Goal: Task Accomplishment & Management: Complete application form

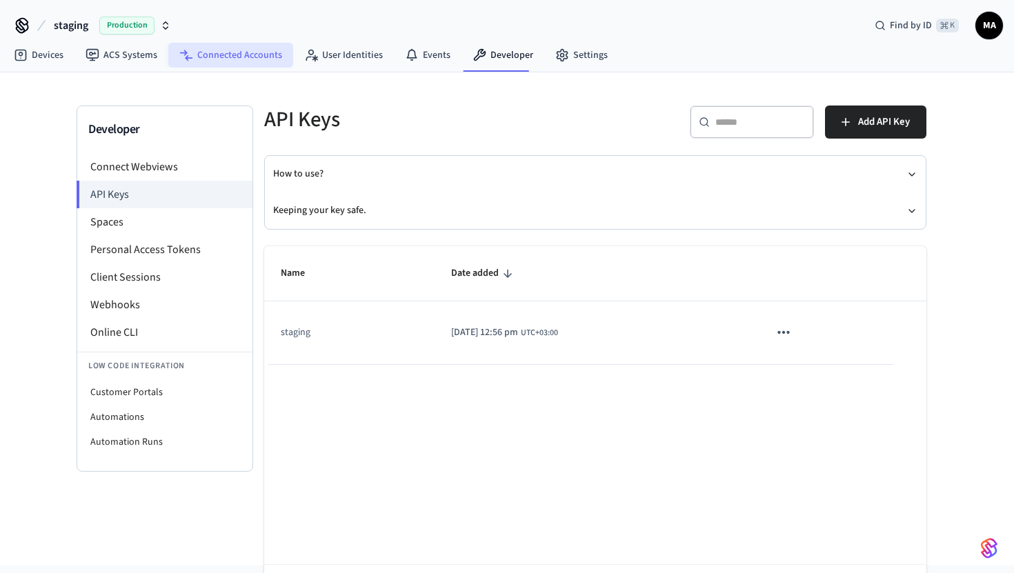
click at [257, 52] on link "Connected Accounts" at bounding box center [230, 55] width 125 height 25
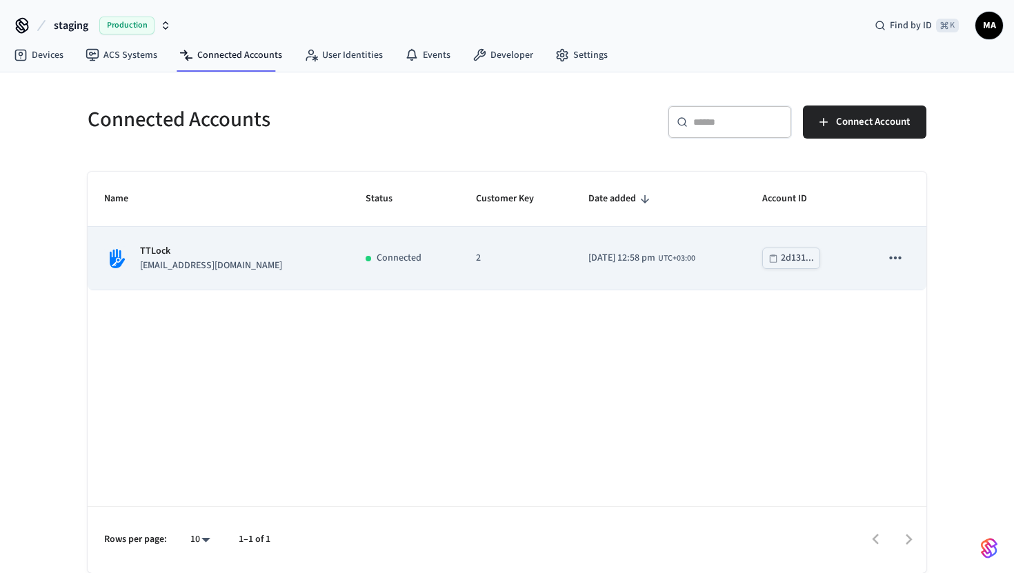
click at [349, 249] on td "Connected" at bounding box center [404, 258] width 110 height 63
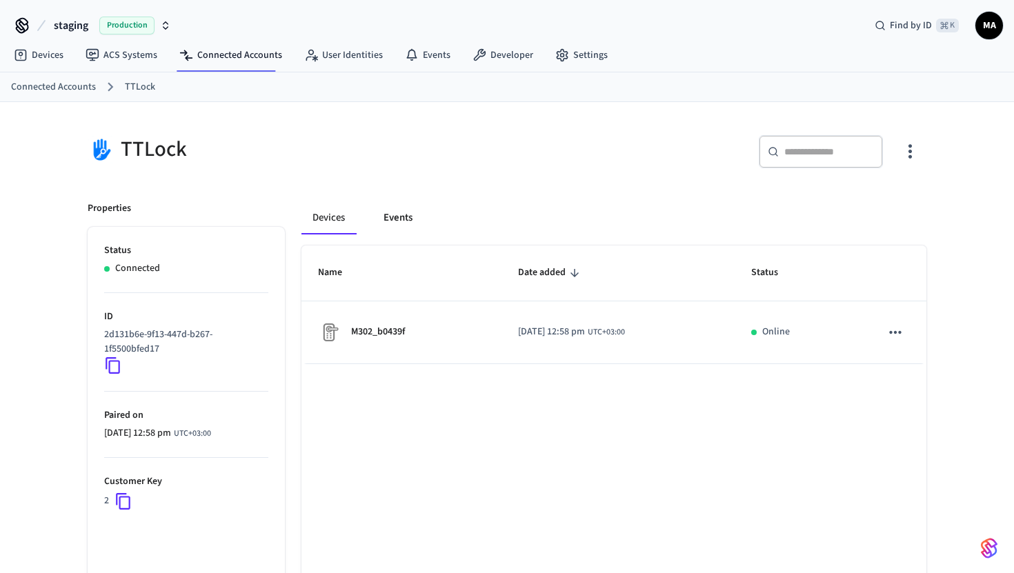
click at [384, 206] on button "Events" at bounding box center [397, 217] width 51 height 33
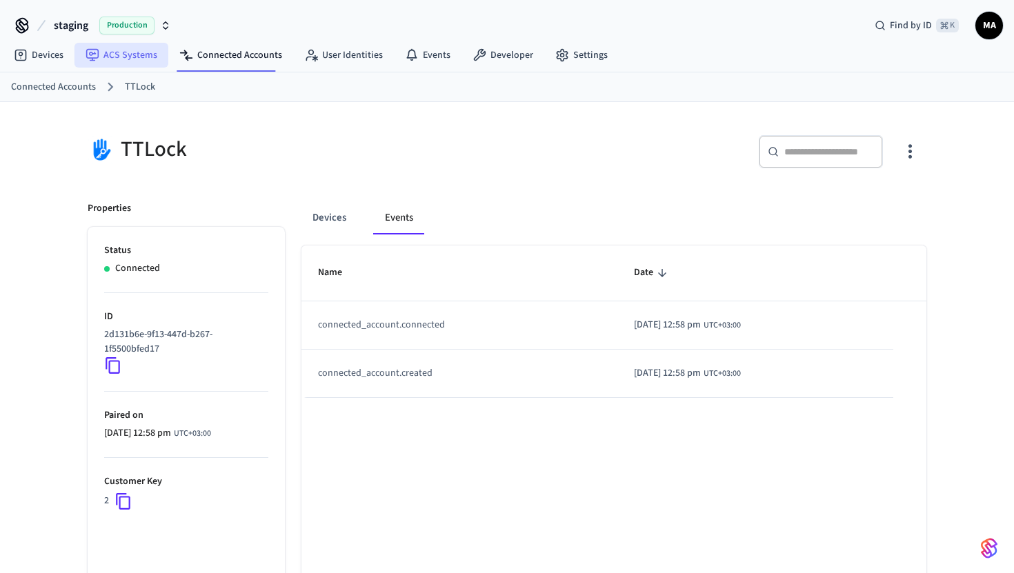
click at [107, 50] on link "ACS Systems" at bounding box center [121, 55] width 94 height 25
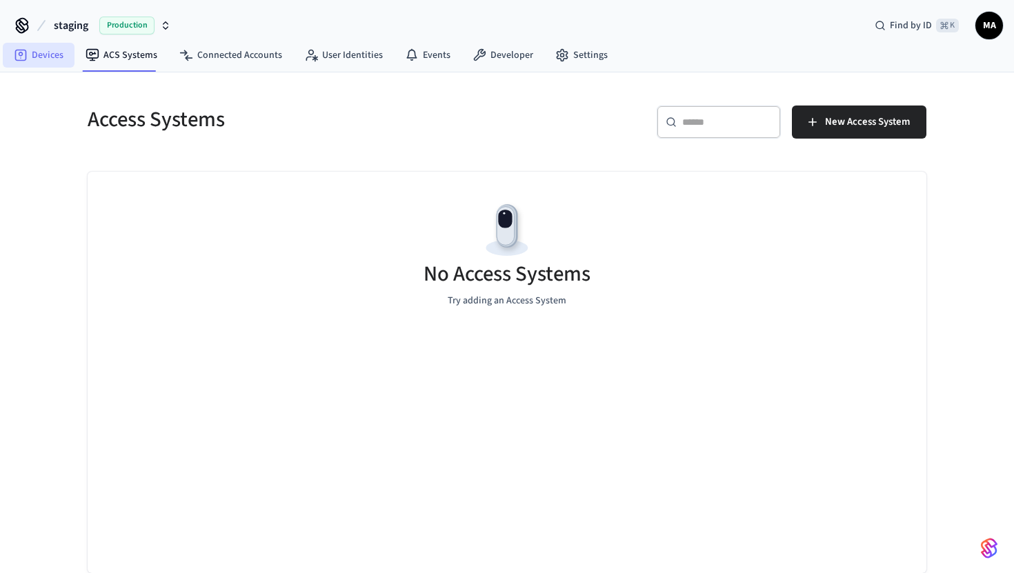
click at [52, 63] on link "Devices" at bounding box center [39, 55] width 72 height 25
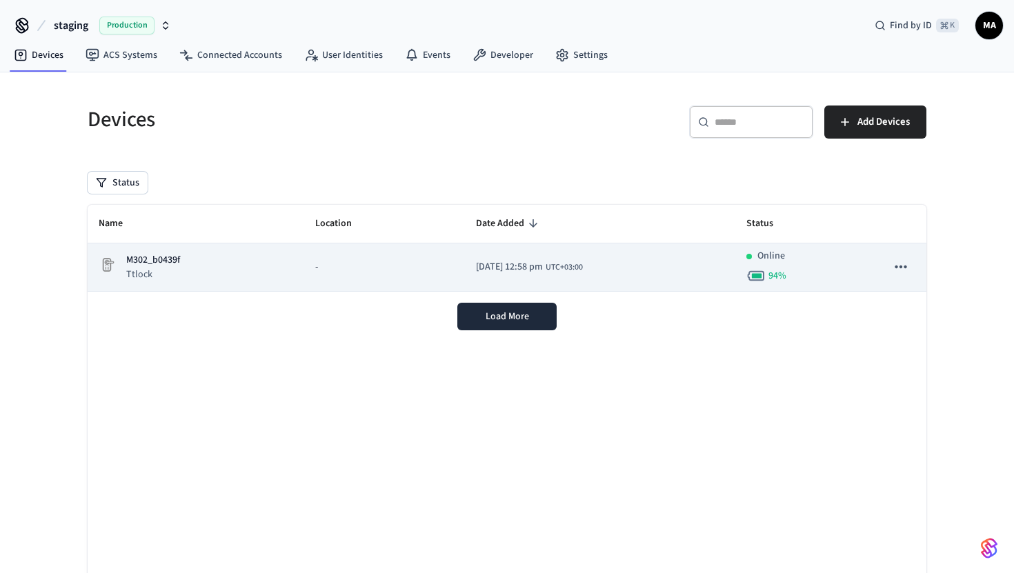
click at [352, 266] on div "-" at bounding box center [384, 267] width 139 height 14
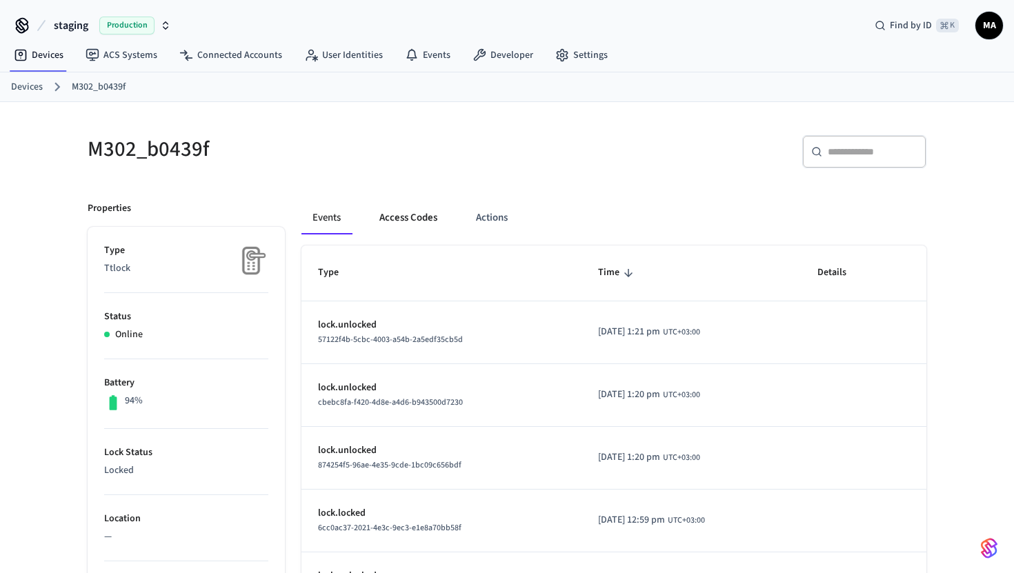
click at [415, 223] on button "Access Codes" at bounding box center [408, 217] width 80 height 33
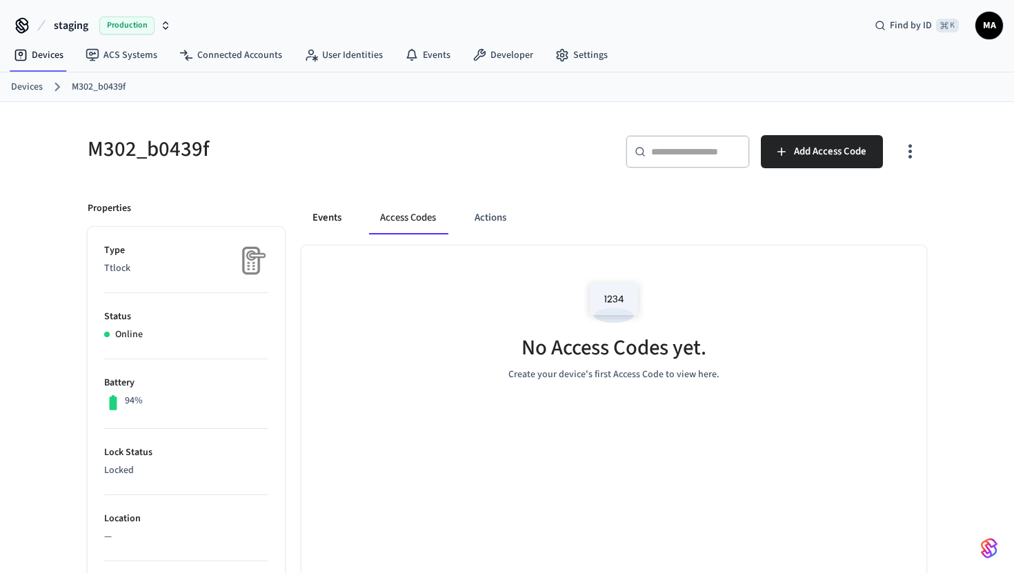
click at [337, 217] on button "Events" at bounding box center [326, 217] width 51 height 33
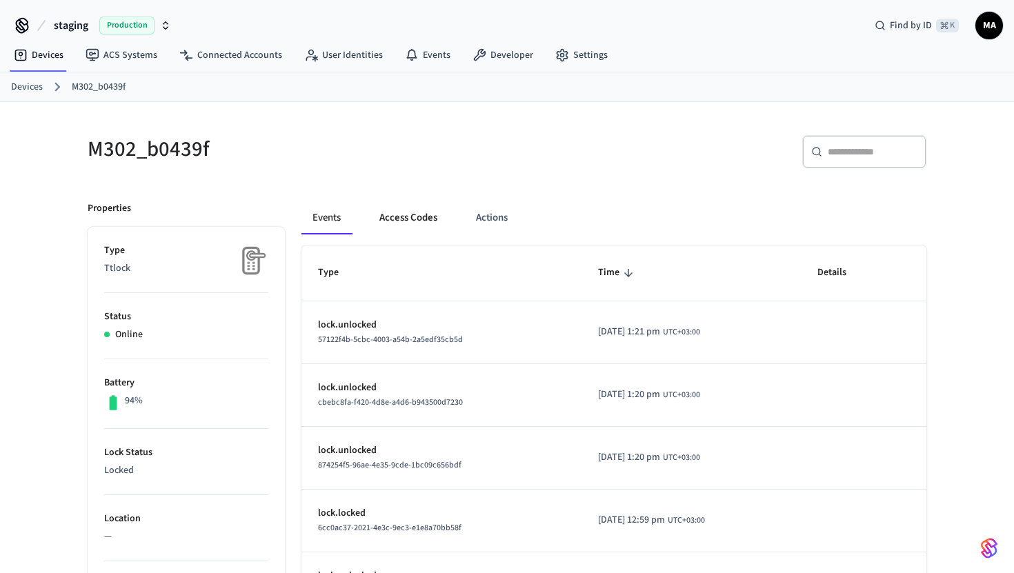
click at [426, 216] on button "Access Codes" at bounding box center [408, 217] width 80 height 33
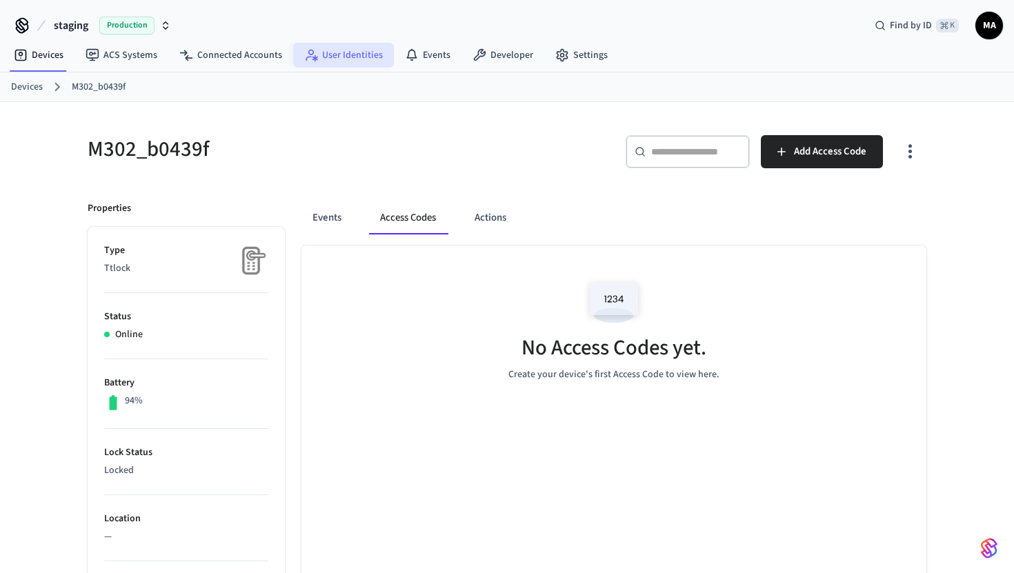
click at [339, 56] on link "User Identities" at bounding box center [343, 55] width 101 height 25
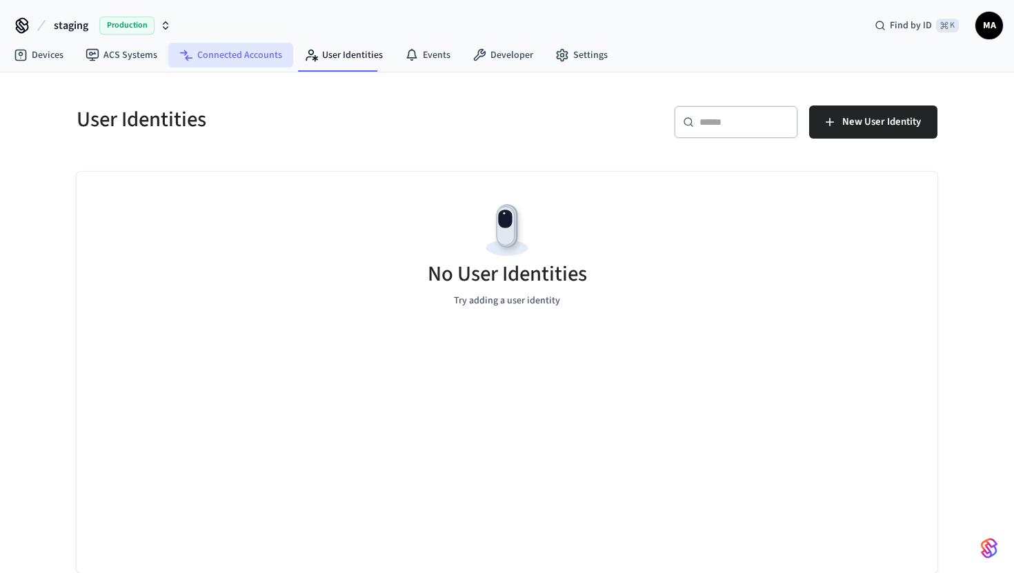
click at [248, 59] on link "Connected Accounts" at bounding box center [230, 55] width 125 height 25
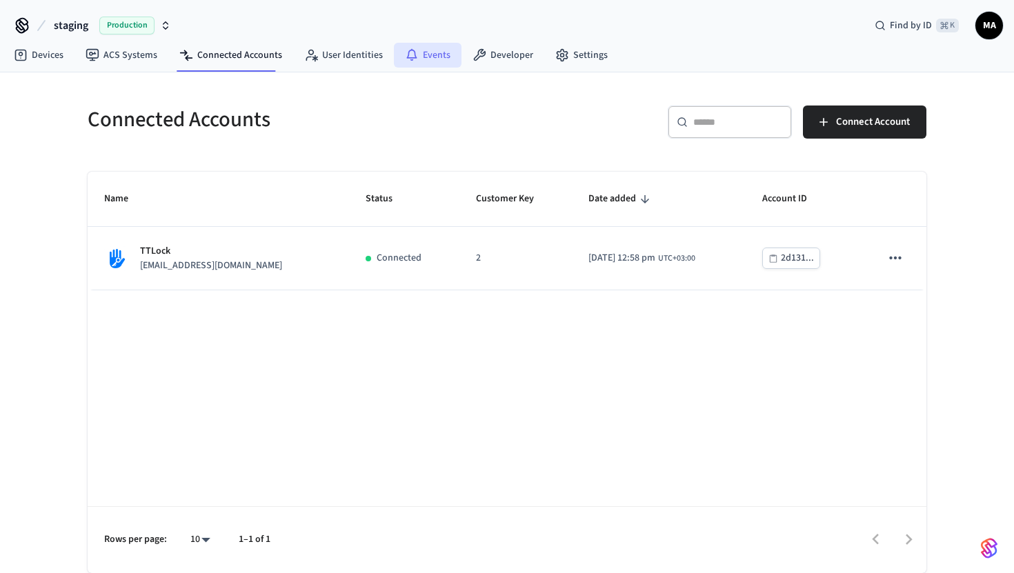
click at [428, 60] on link "Events" at bounding box center [428, 55] width 68 height 25
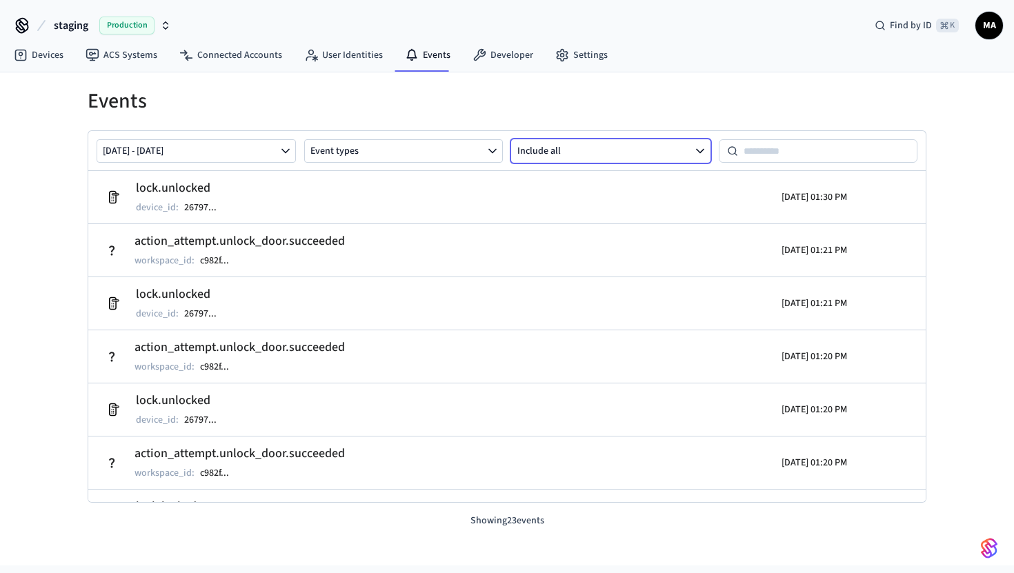
click at [693, 144] on icon "button" at bounding box center [700, 151] width 14 height 14
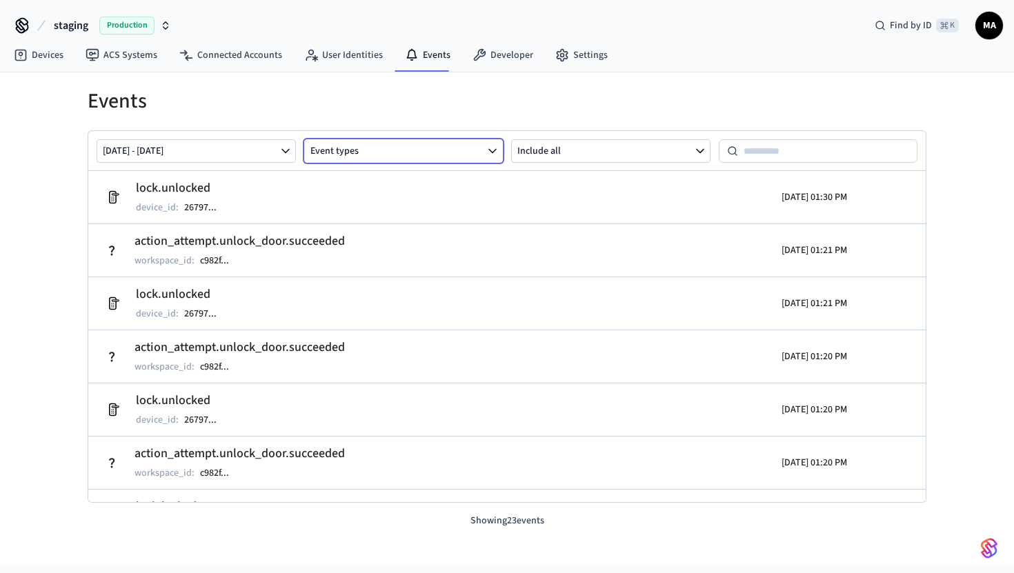
click at [441, 154] on button "Event types" at bounding box center [403, 150] width 199 height 23
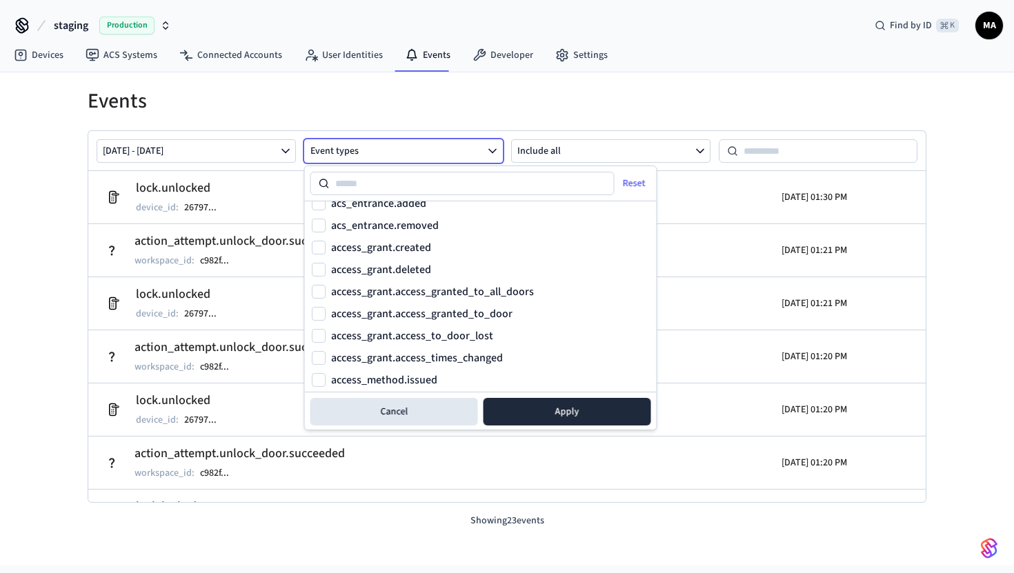
scroll to position [1329, 0]
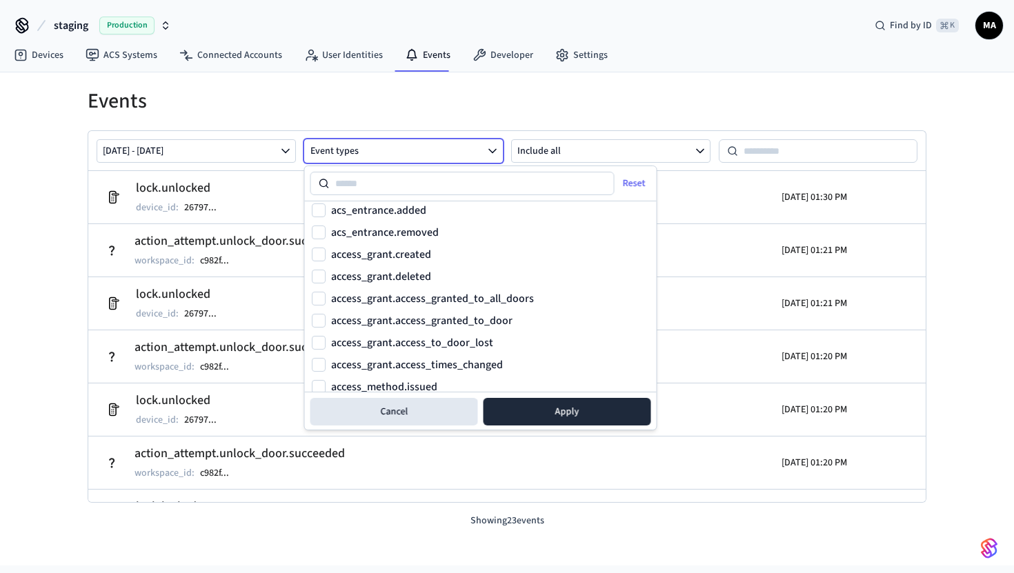
click at [417, 258] on label "access_grant.created" at bounding box center [381, 254] width 100 height 11
click at [326, 258] on button "access_grant.created" at bounding box center [319, 255] width 14 height 14
click at [533, 410] on button "Apply" at bounding box center [568, 412] width 168 height 28
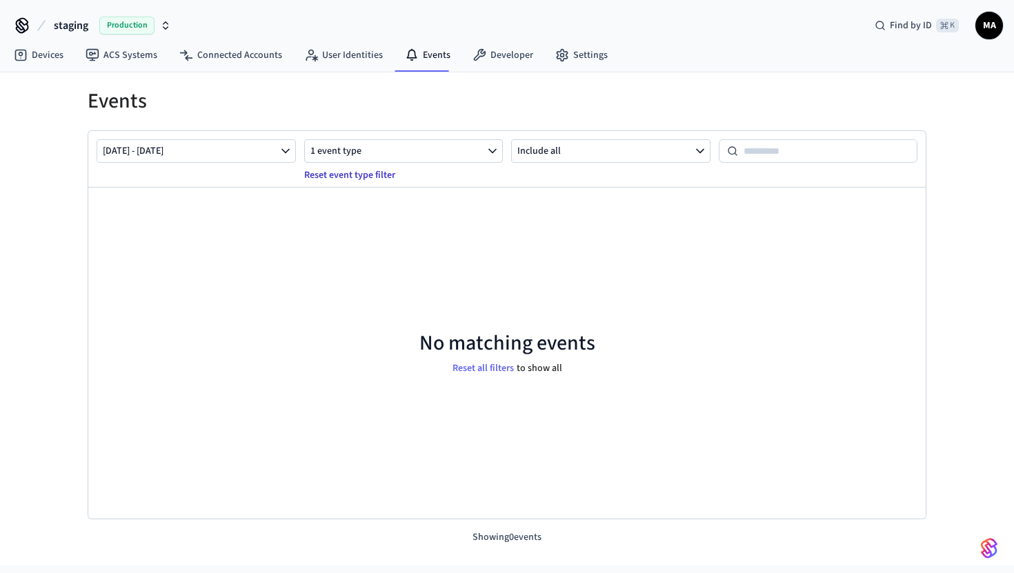
click at [355, 170] on button "Reset event type filter" at bounding box center [350, 175] width 108 height 22
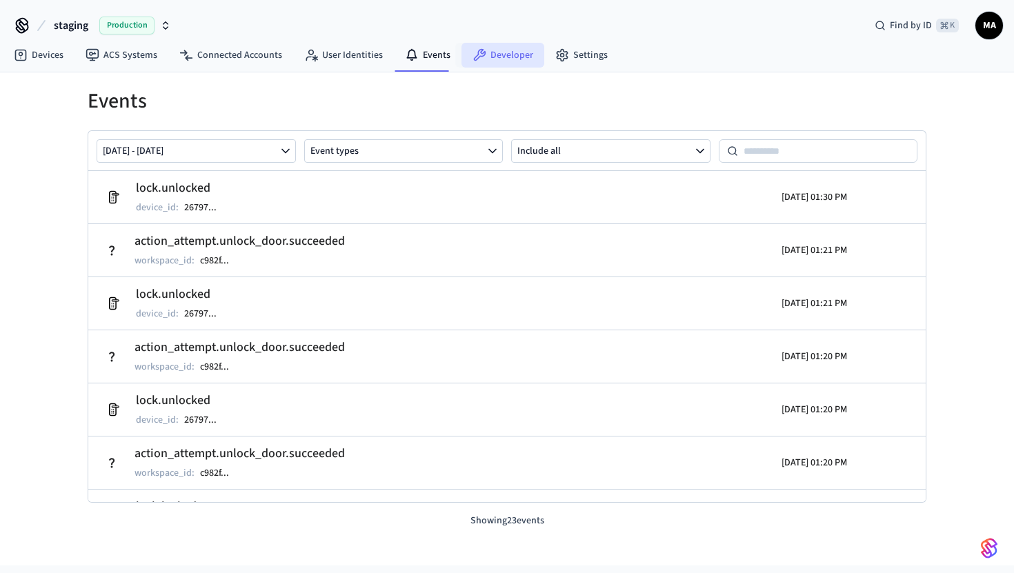
click at [461, 59] on link "Developer" at bounding box center [502, 55] width 83 height 25
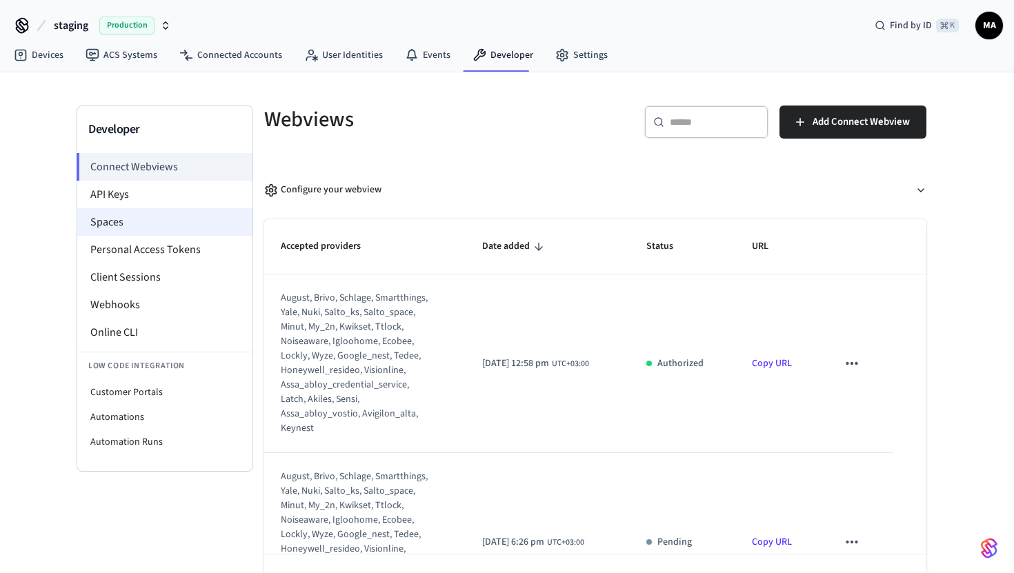
click at [161, 235] on li "Spaces" at bounding box center [164, 222] width 175 height 28
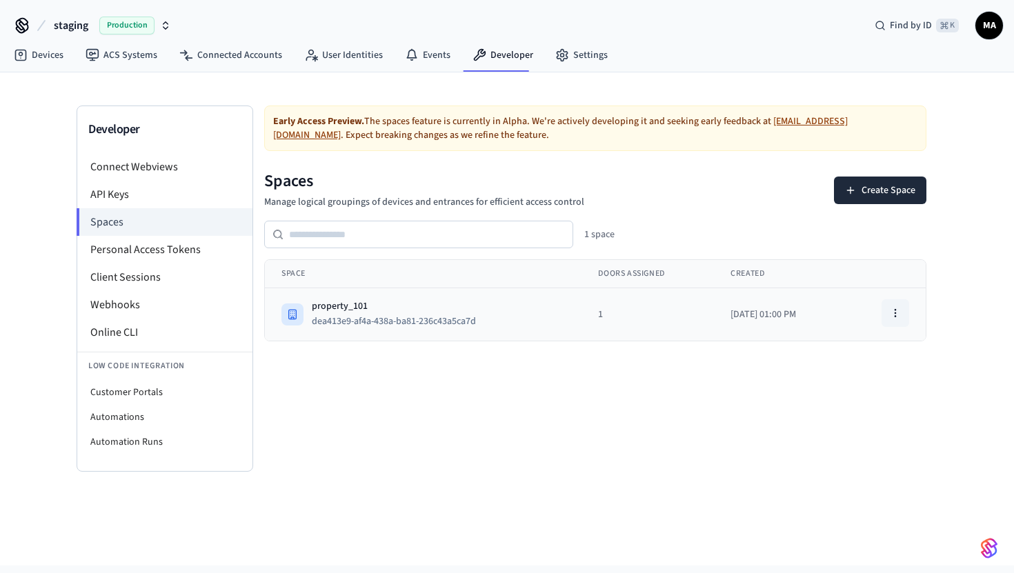
click at [890, 310] on icon "button" at bounding box center [895, 313] width 11 height 11
click at [865, 345] on div "View Space" at bounding box center [859, 344] width 92 height 22
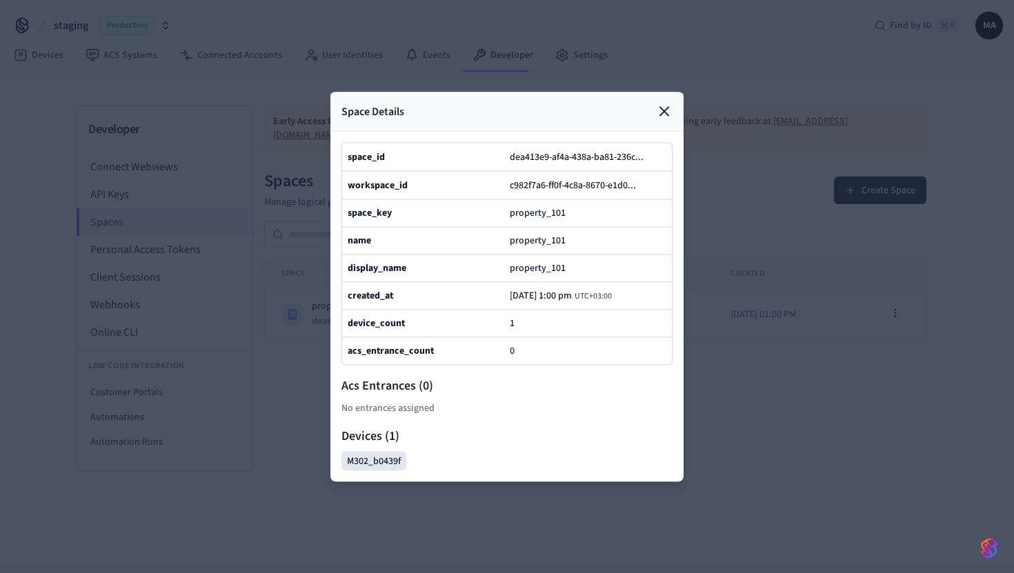
click at [368, 461] on div "M302_b0439f" at bounding box center [373, 460] width 65 height 19
click at [748, 391] on div at bounding box center [507, 286] width 1014 height 573
click at [662, 111] on icon at bounding box center [664, 111] width 17 height 17
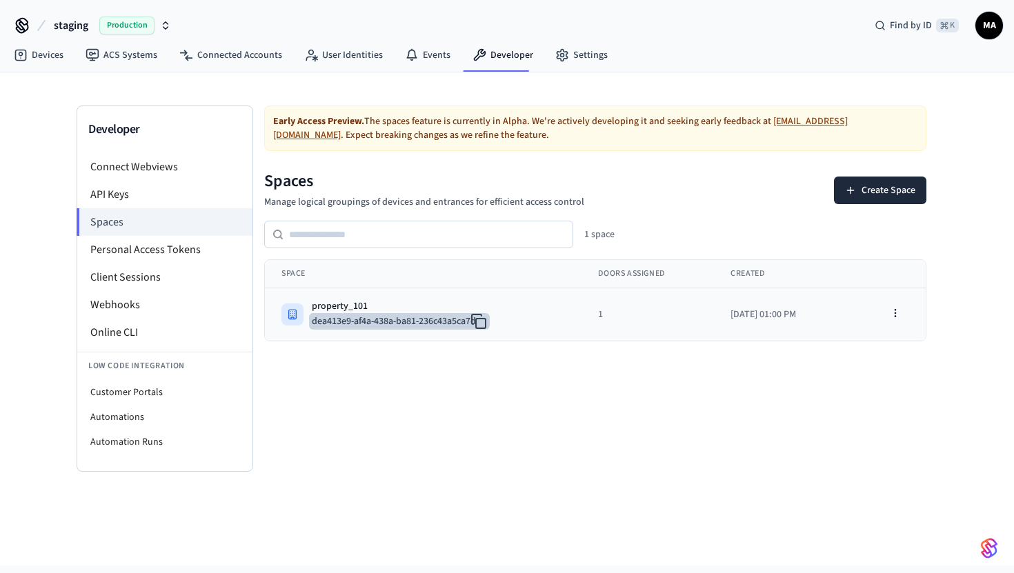
click at [490, 322] on button "dea413e9-af4a-438a-ba81-236c43a5ca7d" at bounding box center [399, 321] width 181 height 17
click at [535, 323] on div "property_101 dea413e9-af4a-438a-ba81-236c43a5ca7d" at bounding box center [422, 314] width 283 height 30
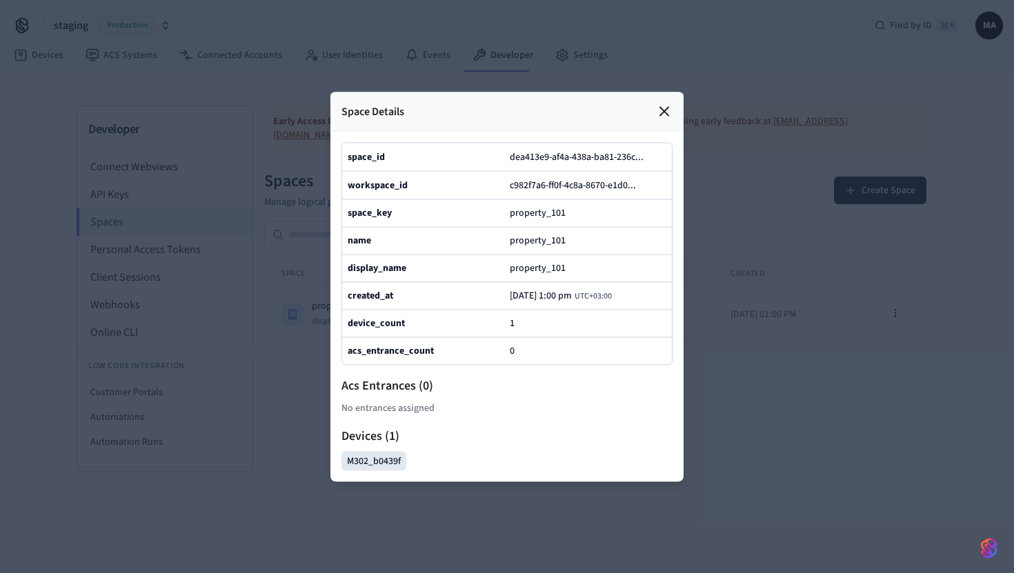
click at [662, 108] on icon at bounding box center [664, 111] width 8 height 8
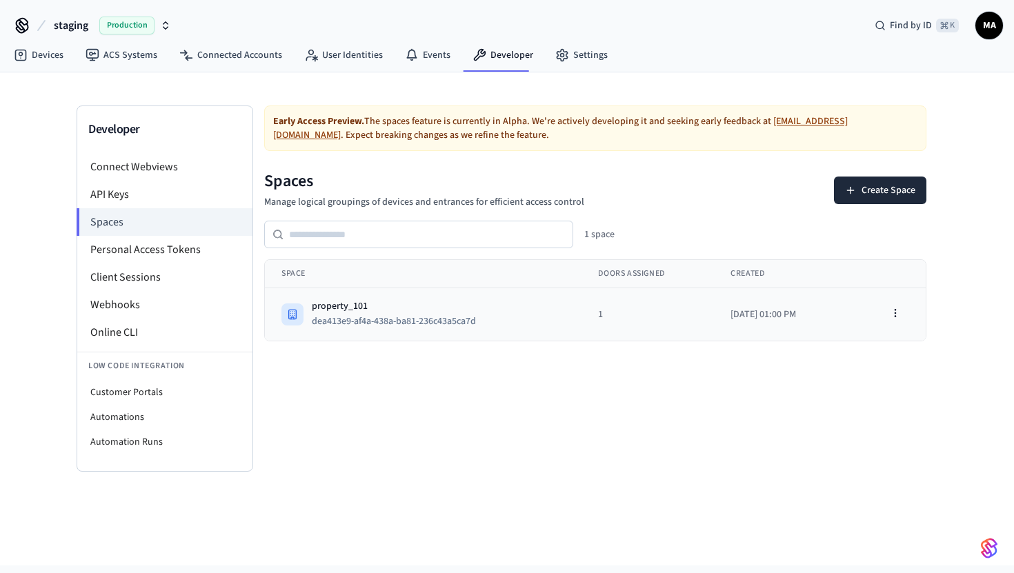
click at [654, 318] on td "1" at bounding box center [647, 314] width 132 height 53
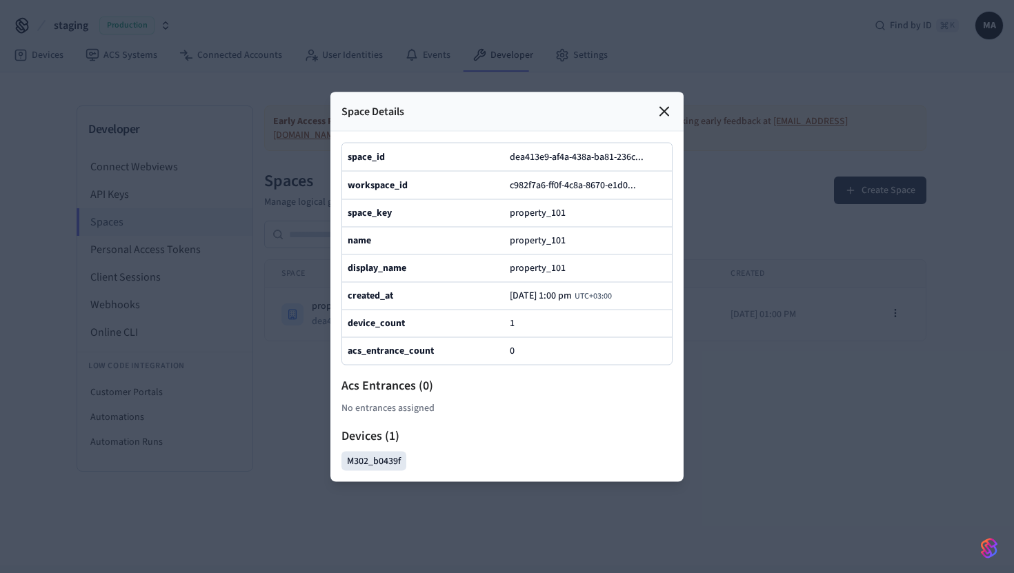
click at [664, 114] on icon at bounding box center [664, 111] width 17 height 17
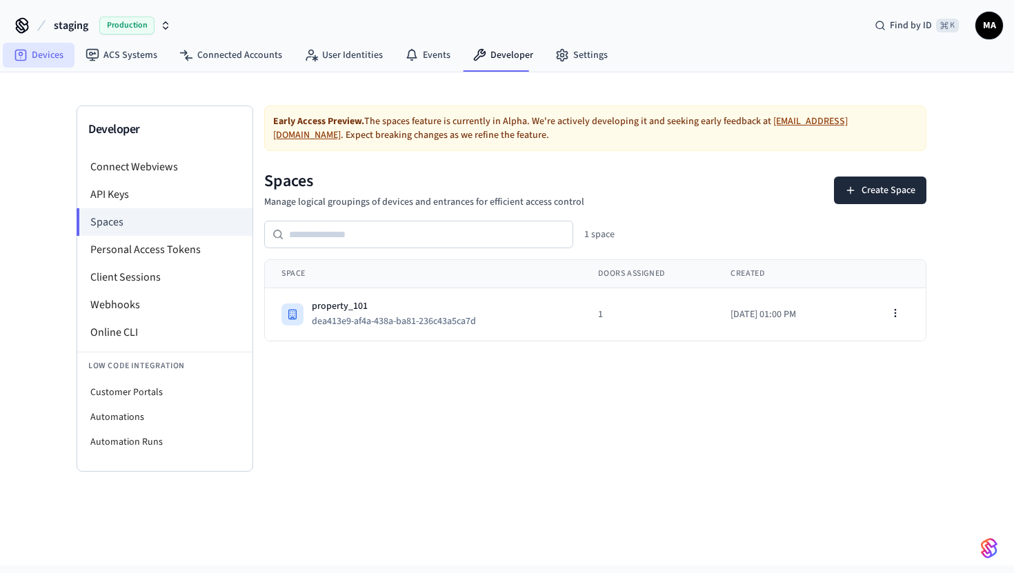
click at [45, 63] on link "Devices" at bounding box center [39, 55] width 72 height 25
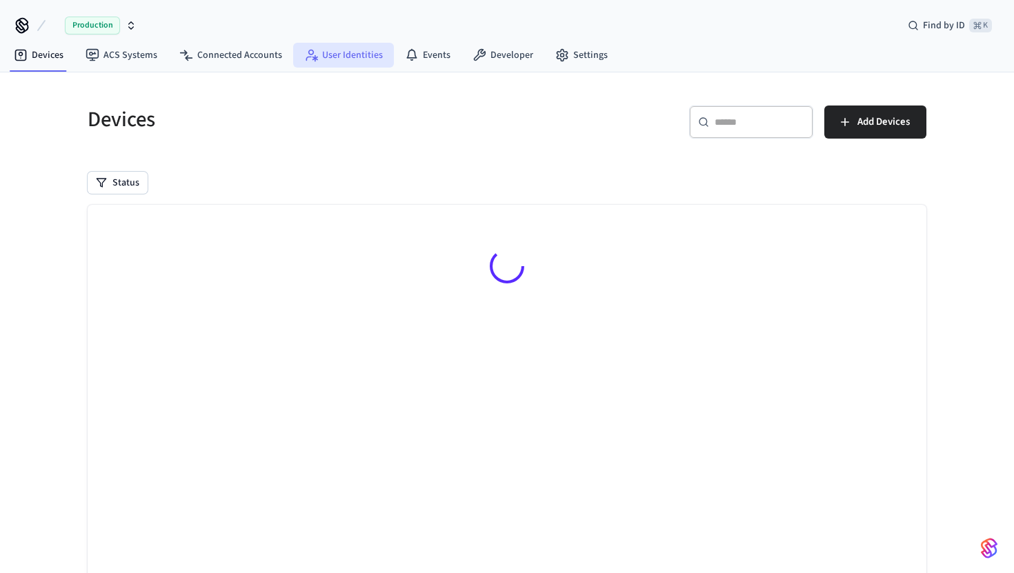
click at [326, 55] on link "User Identities" at bounding box center [343, 55] width 101 height 25
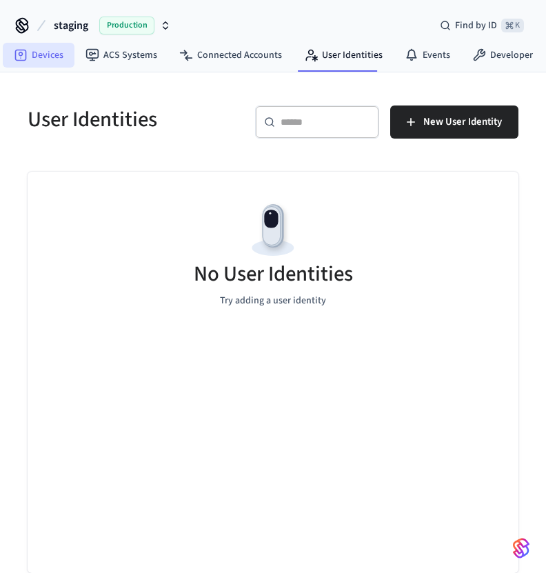
click at [32, 53] on link "Devices" at bounding box center [39, 55] width 72 height 25
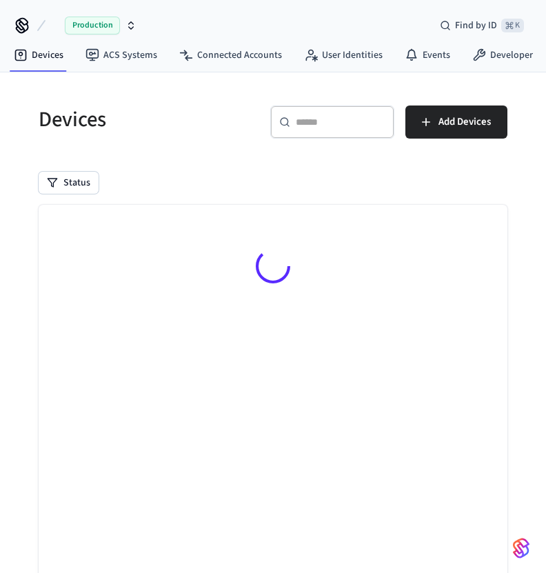
click at [100, 29] on span "Production" at bounding box center [92, 26] width 55 height 18
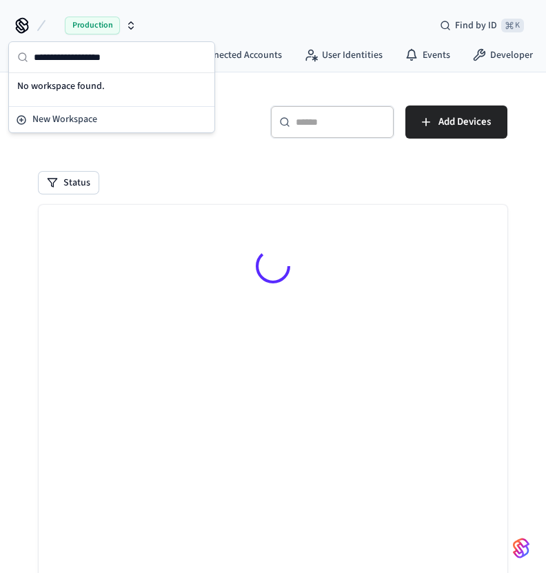
click at [121, 203] on div "Devices ​ ​ Add Devices Status Searching..." at bounding box center [273, 366] width 491 height 554
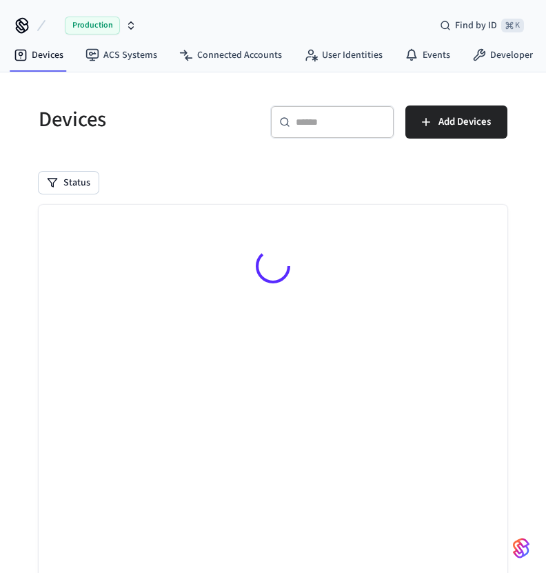
click at [133, 20] on icon "button" at bounding box center [131, 25] width 11 height 11
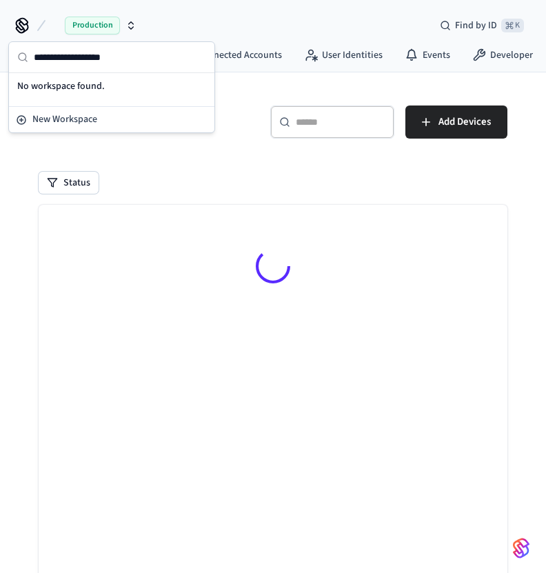
click at [133, 20] on icon "button" at bounding box center [131, 25] width 11 height 11
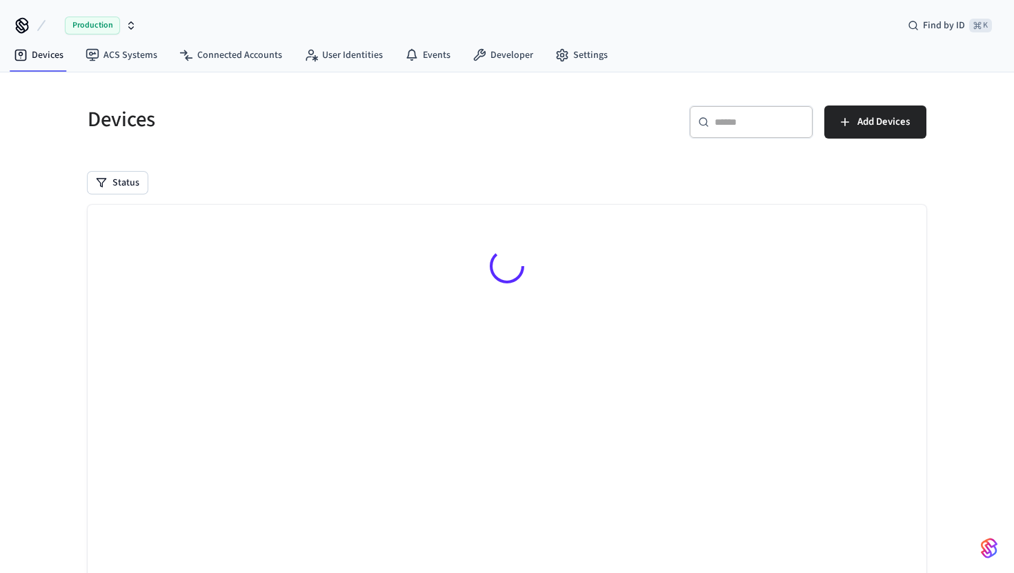
click at [129, 31] on div "Production" at bounding box center [101, 26] width 72 height 18
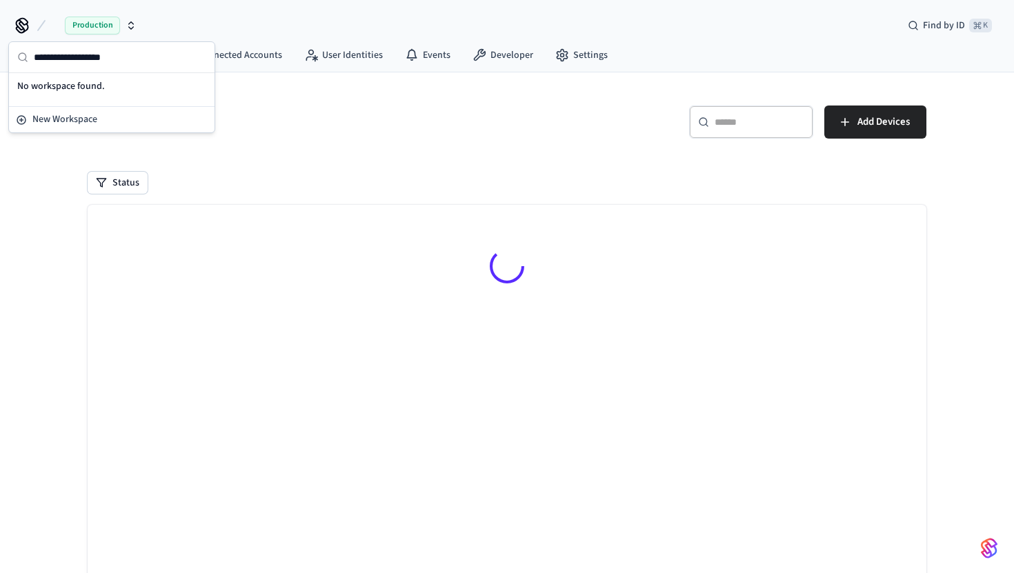
click at [137, 17] on button "Production" at bounding box center [95, 25] width 91 height 29
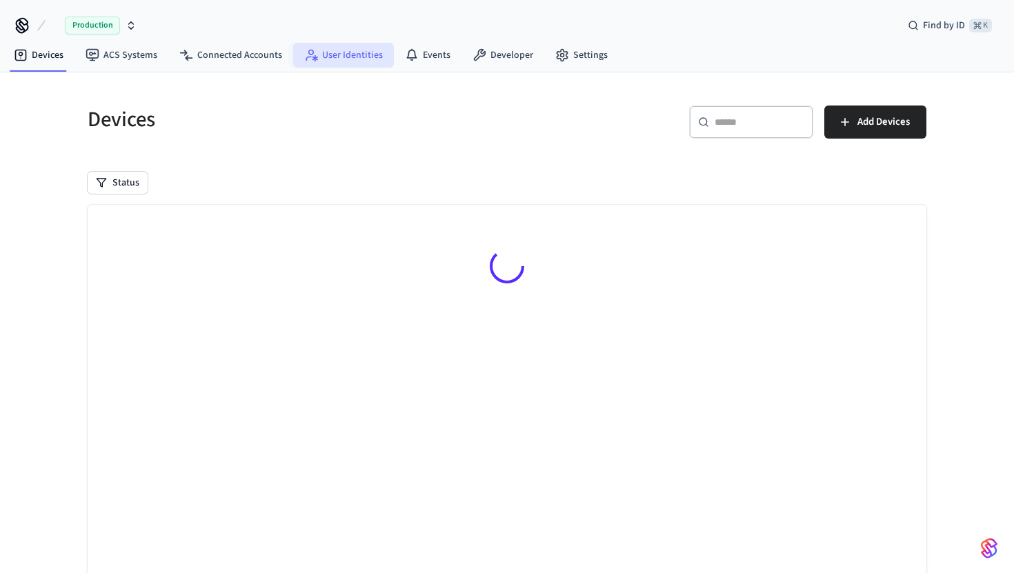
click at [345, 59] on link "User Identities" at bounding box center [343, 55] width 101 height 25
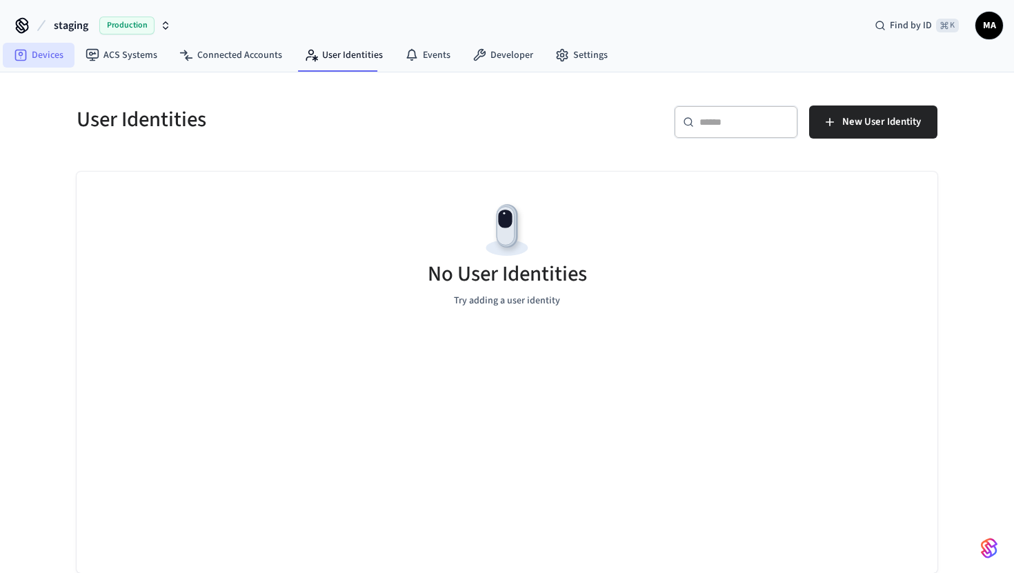
click at [61, 58] on link "Devices" at bounding box center [39, 55] width 72 height 25
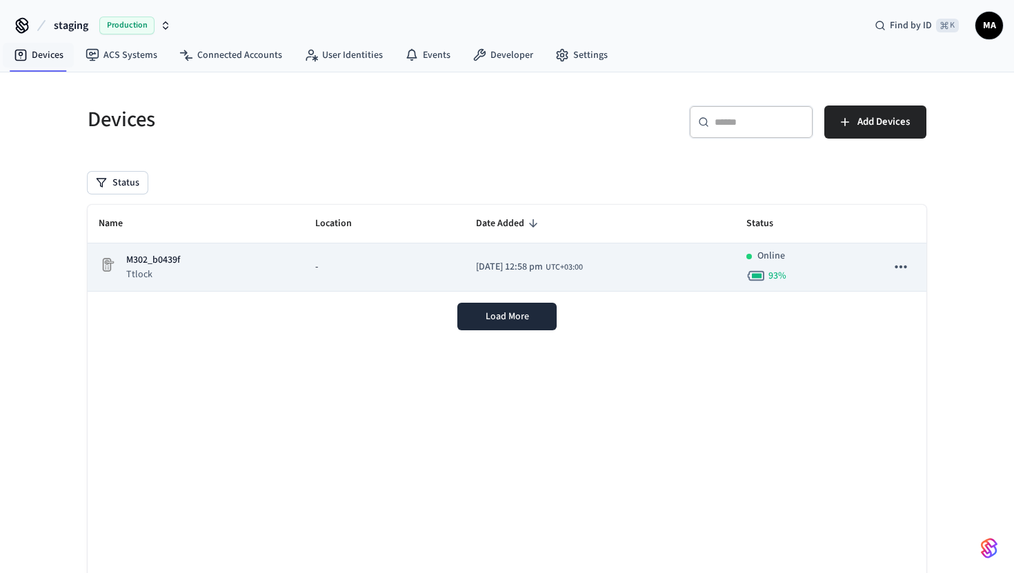
click at [546, 261] on td "2025/10/14 at 12:58 pm UTC+03:00" at bounding box center [600, 267] width 270 height 48
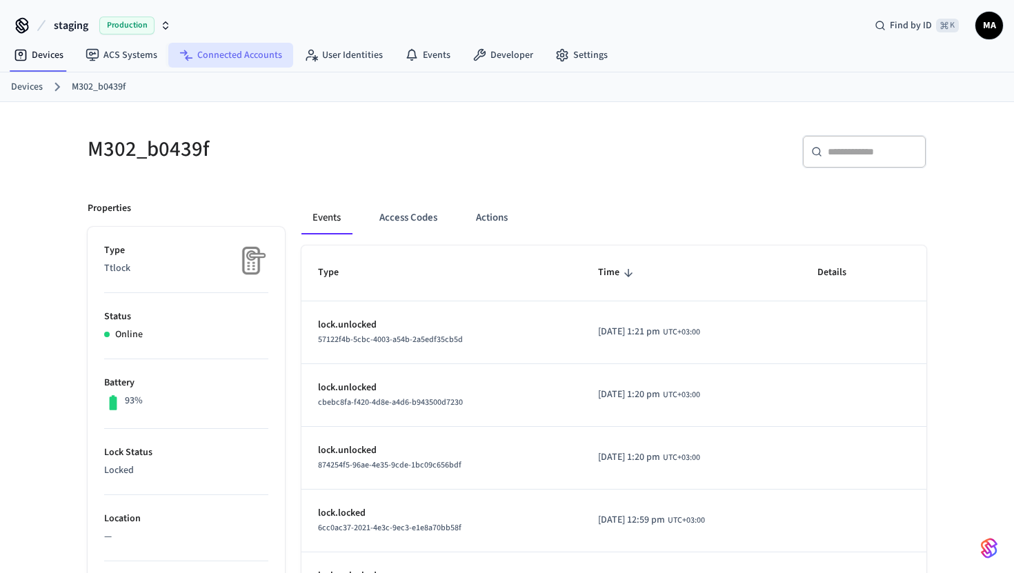
click at [269, 54] on link "Connected Accounts" at bounding box center [230, 55] width 125 height 25
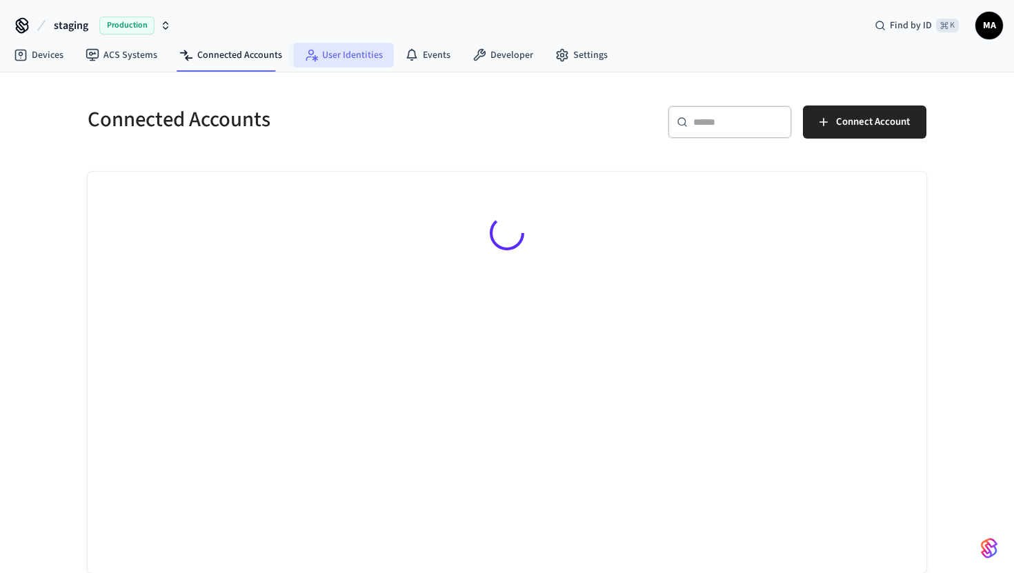
click at [336, 53] on link "User Identities" at bounding box center [343, 55] width 101 height 25
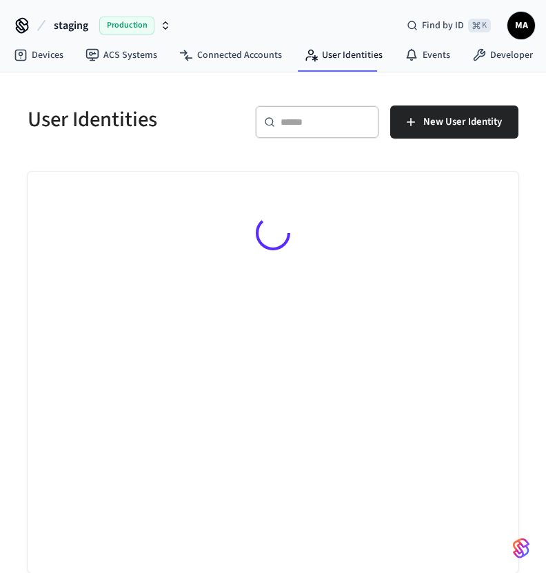
click at [155, 17] on div "Production" at bounding box center [135, 26] width 72 height 18
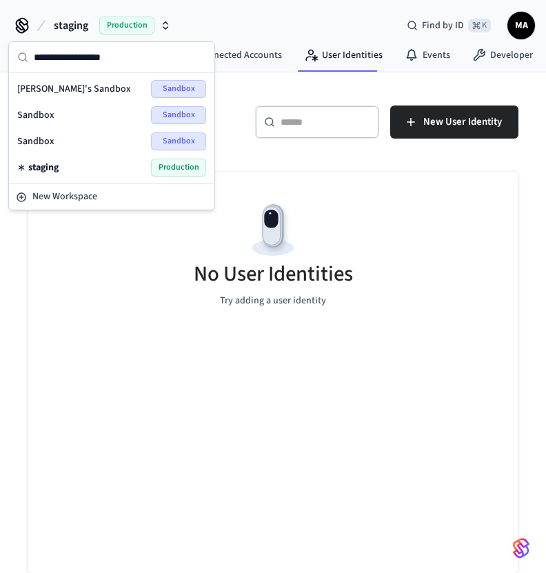
click at [240, 107] on div "​ ​ New User Identity" at bounding box center [379, 119] width 280 height 61
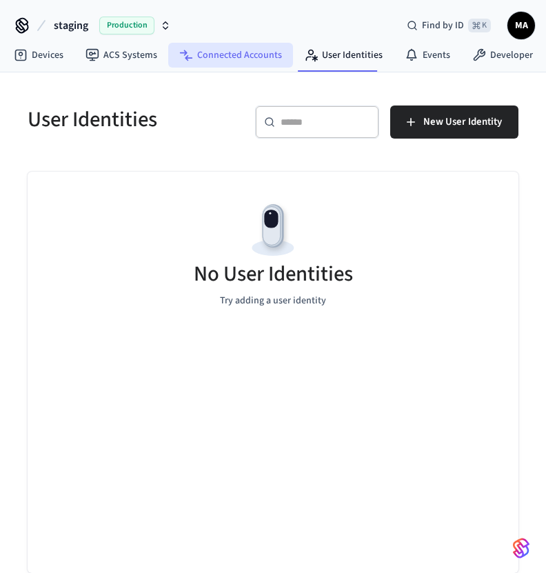
click at [230, 56] on link "Connected Accounts" at bounding box center [230, 55] width 125 height 25
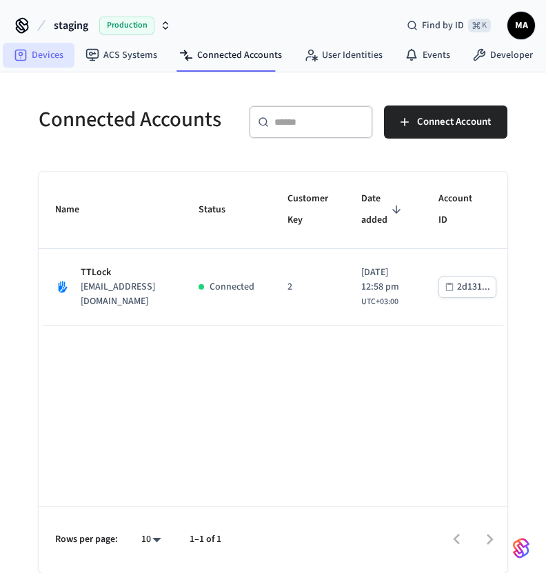
click at [36, 61] on link "Devices" at bounding box center [39, 55] width 72 height 25
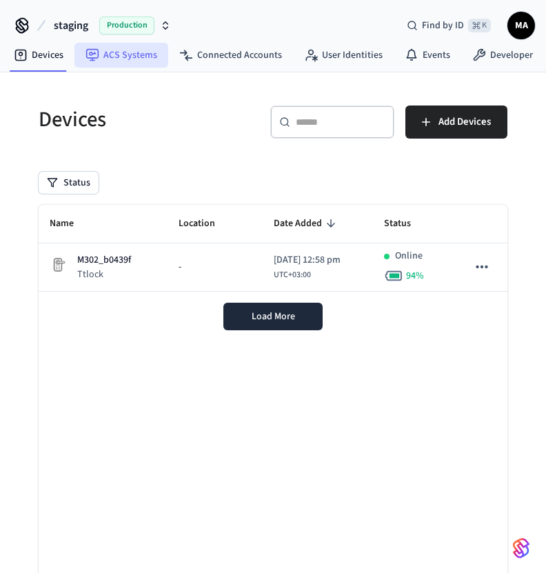
click at [146, 58] on link "ACS Systems" at bounding box center [121, 55] width 94 height 25
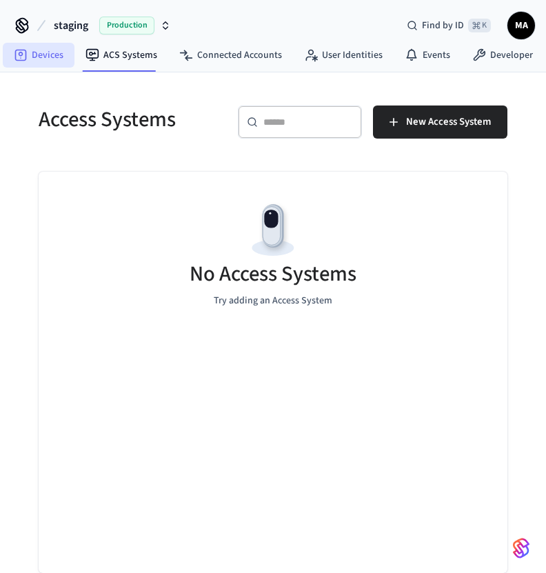
click at [29, 59] on link "Devices" at bounding box center [39, 55] width 72 height 25
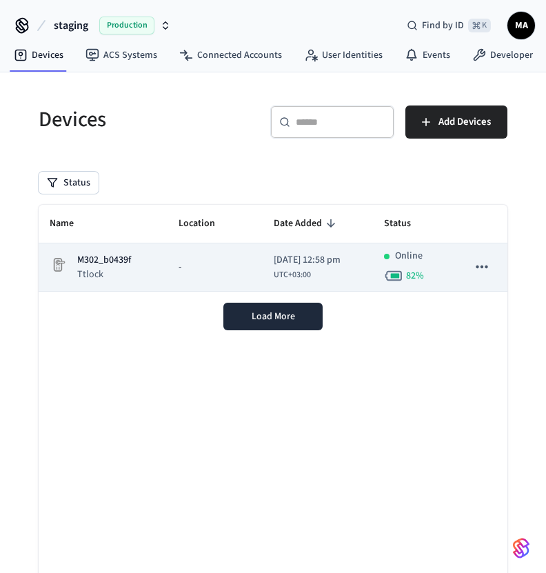
click at [215, 278] on td "-" at bounding box center [215, 267] width 95 height 48
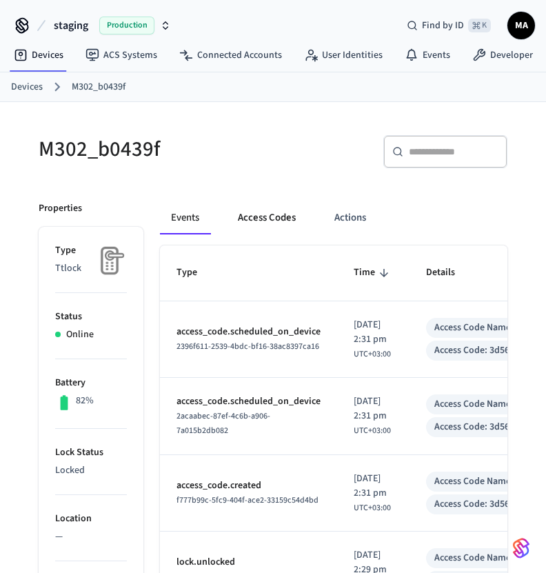
click at [263, 223] on button "Access Codes" at bounding box center [267, 217] width 80 height 33
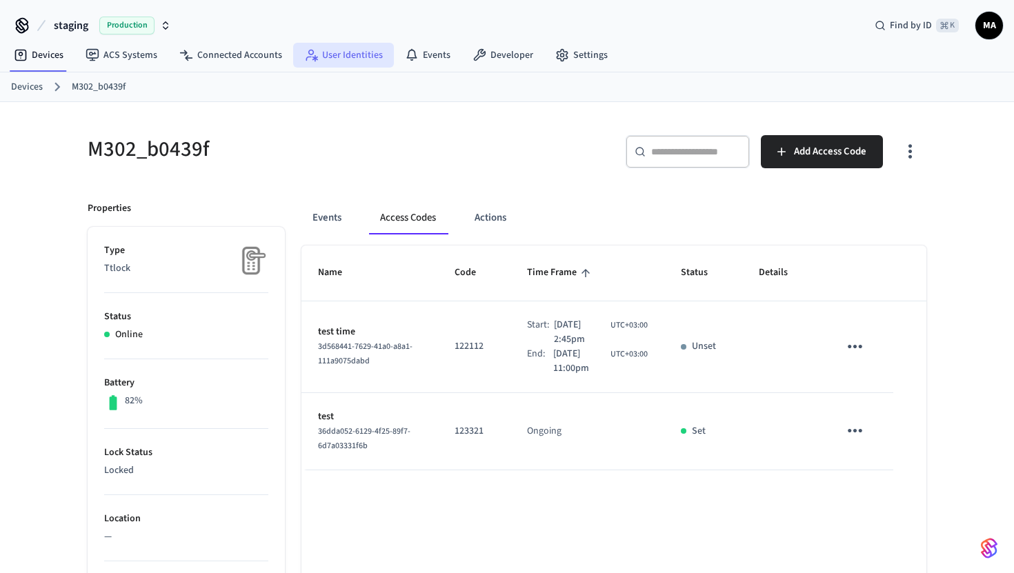
click at [315, 59] on link "User Identities" at bounding box center [343, 55] width 101 height 25
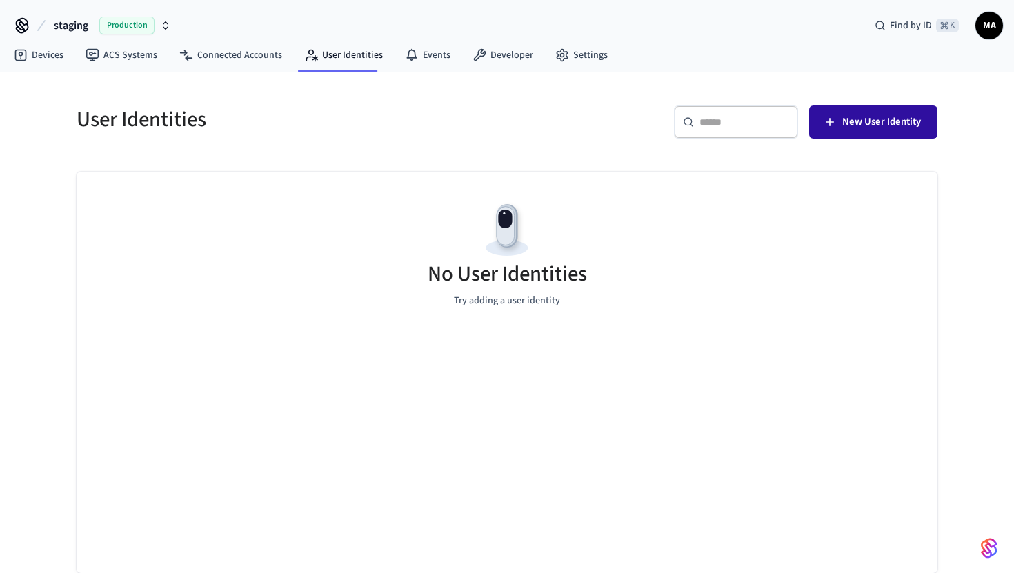
click at [546, 124] on button "New User Identity" at bounding box center [873, 122] width 128 height 33
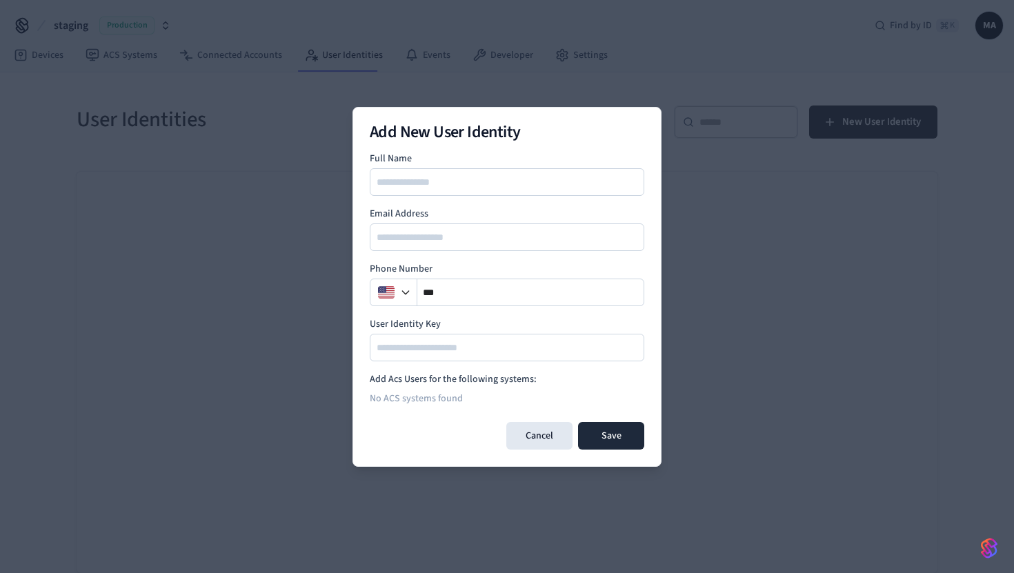
click at [491, 181] on input at bounding box center [507, 182] width 273 height 17
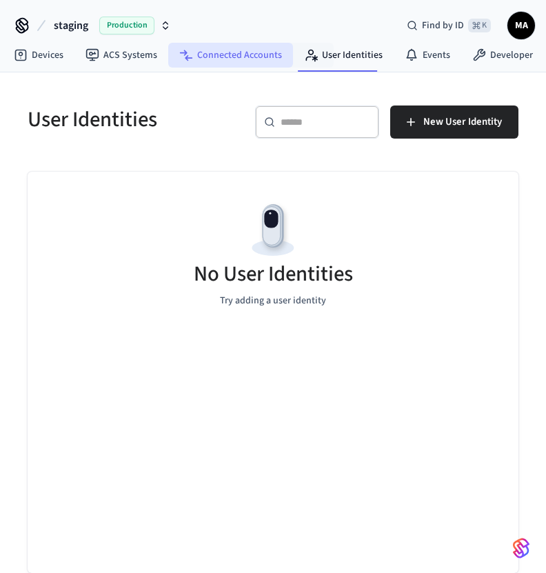
click at [239, 54] on link "Connected Accounts" at bounding box center [230, 55] width 125 height 25
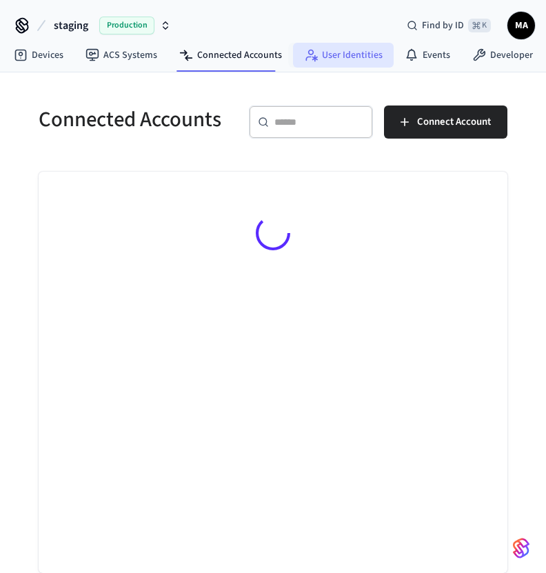
click at [343, 54] on link "User Identities" at bounding box center [343, 55] width 101 height 25
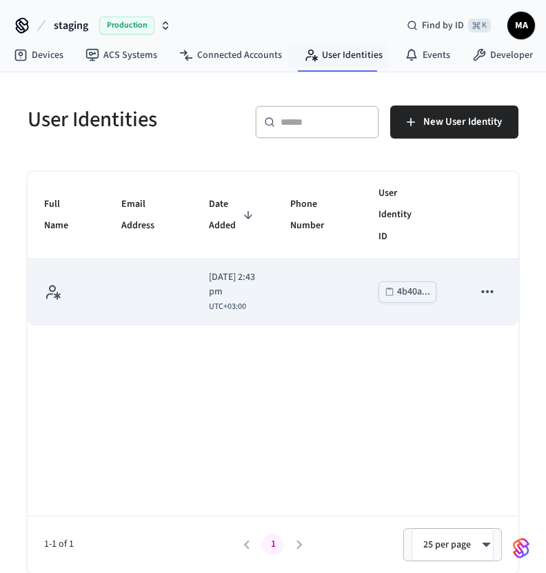
click at [301, 299] on td "sticky table" at bounding box center [318, 292] width 89 height 66
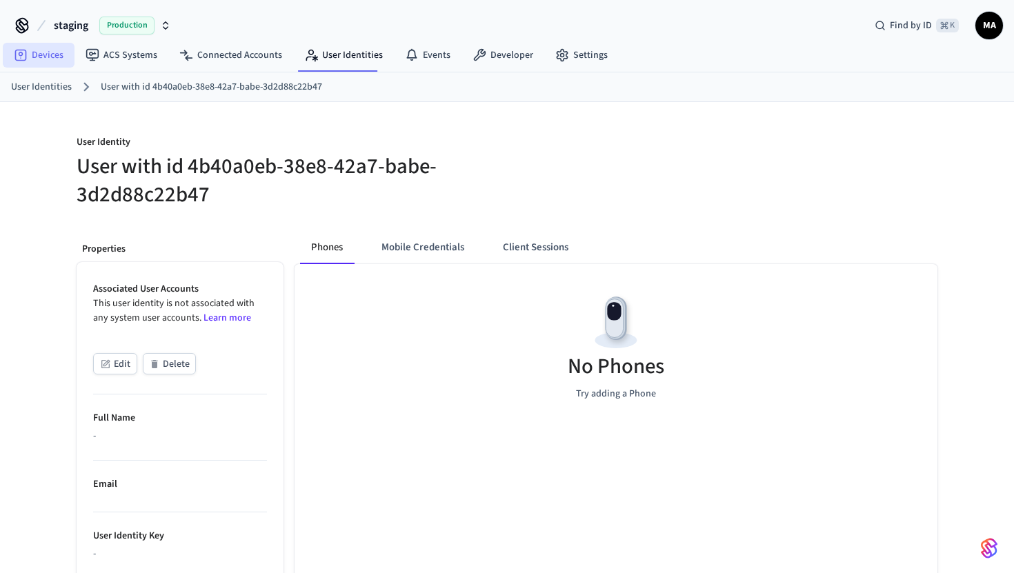
click at [44, 49] on link "Devices" at bounding box center [39, 55] width 72 height 25
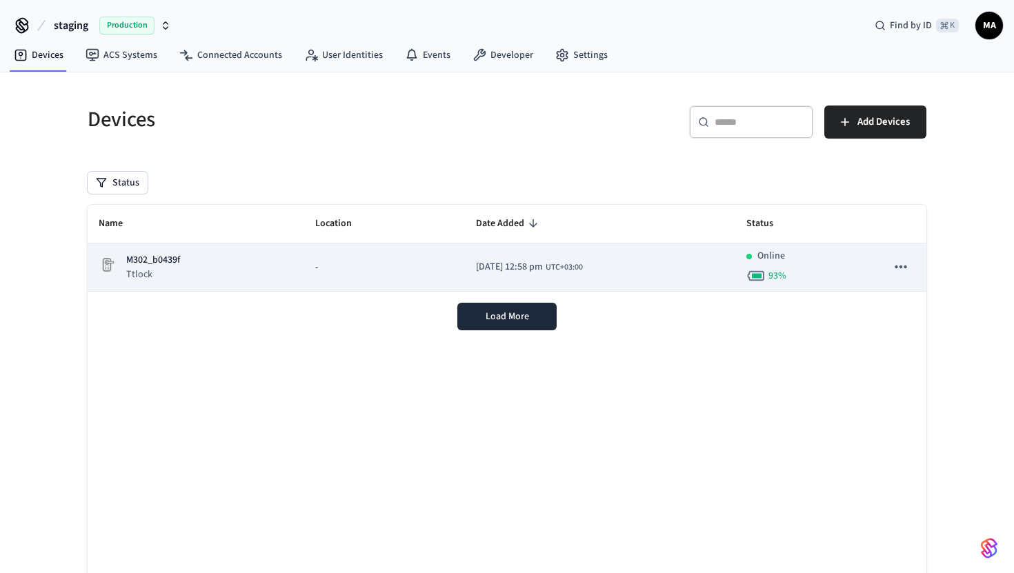
click at [268, 270] on div "M302_b0439f Ttlock" at bounding box center [196, 267] width 195 height 28
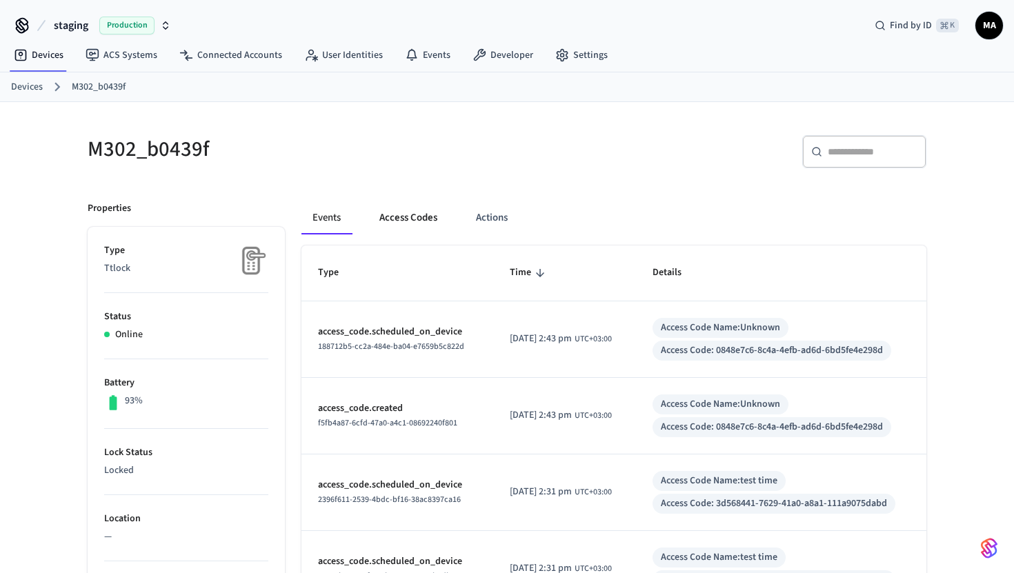
click at [410, 224] on button "Access Codes" at bounding box center [408, 217] width 80 height 33
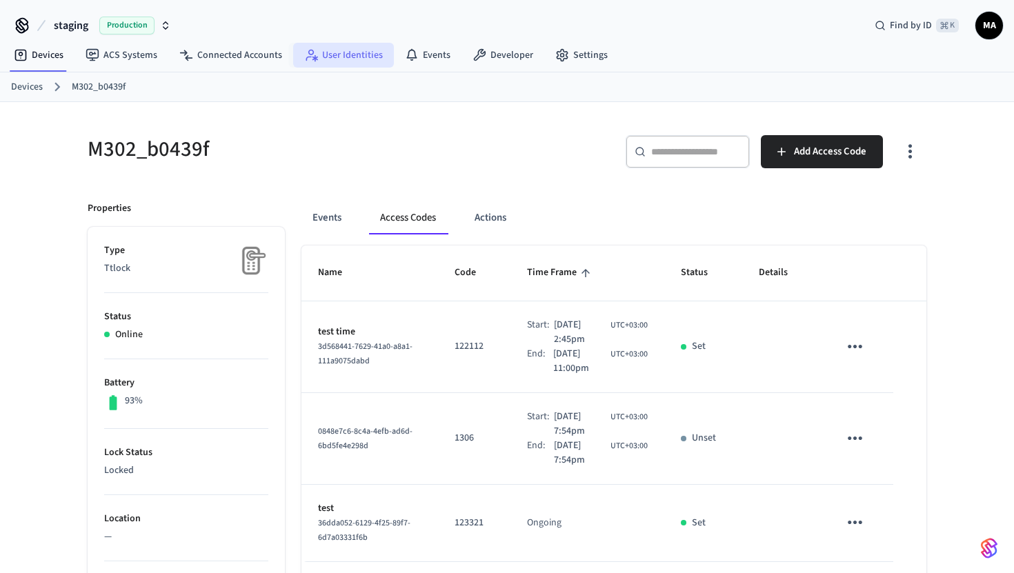
click at [326, 54] on link "User Identities" at bounding box center [343, 55] width 101 height 25
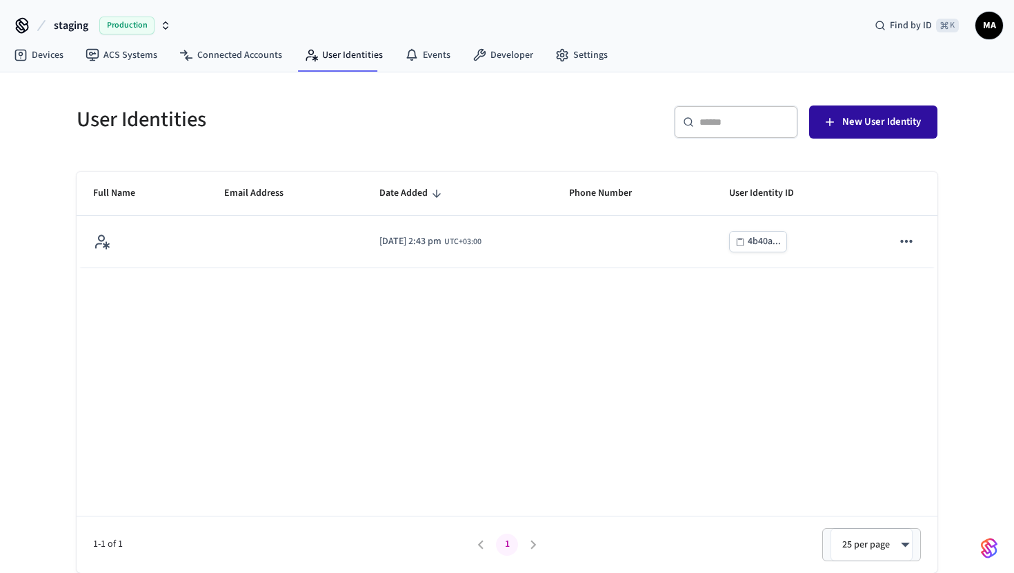
click at [848, 116] on span "New User Identity" at bounding box center [881, 122] width 79 height 18
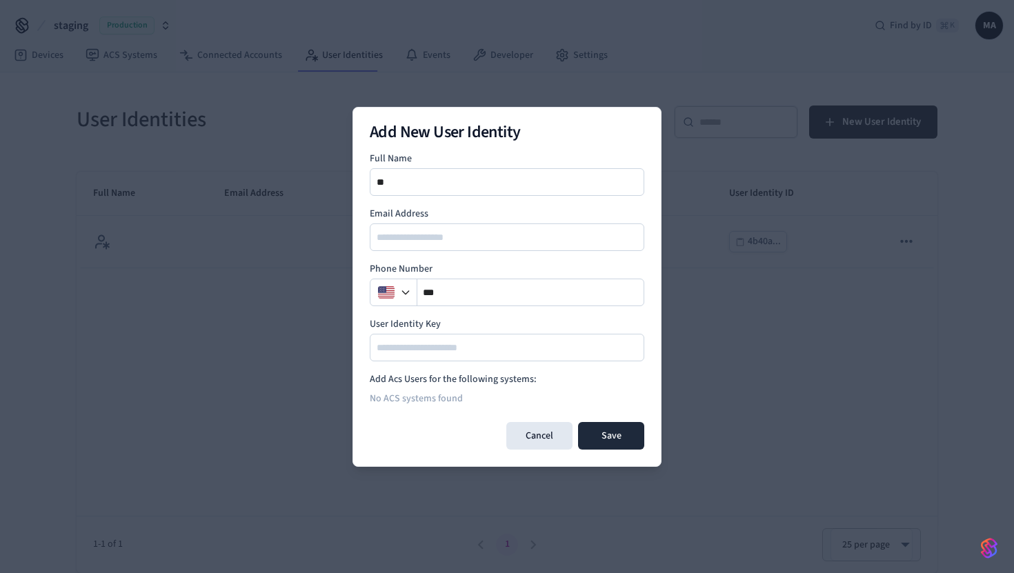
type input "*"
type input "**********"
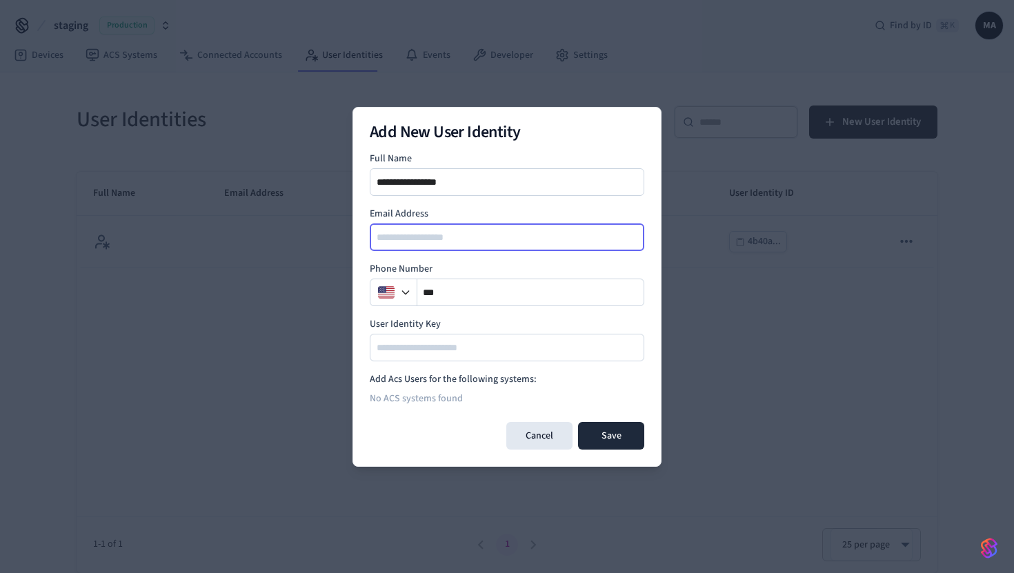
click at [476, 240] on input "email" at bounding box center [507, 237] width 273 height 17
type input "*******"
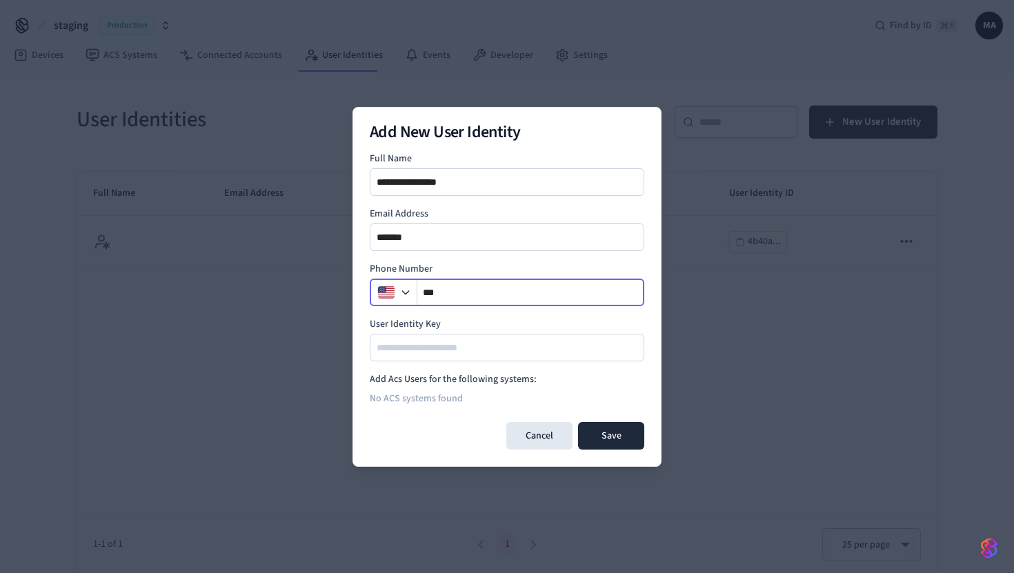
click at [482, 296] on input "**" at bounding box center [530, 292] width 227 height 17
click at [395, 296] on button "button" at bounding box center [394, 293] width 44 height 28
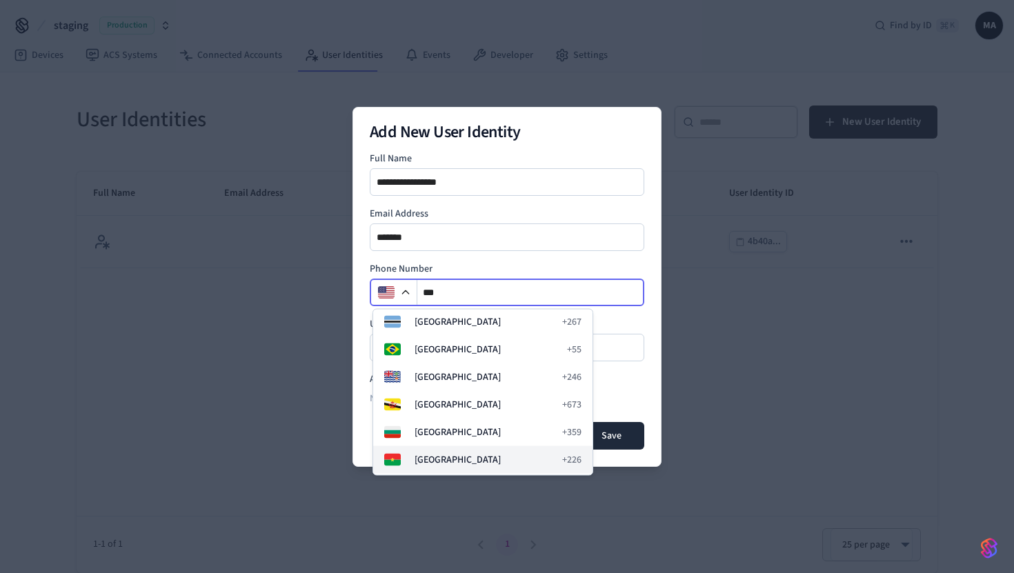
scroll to position [722, 0]
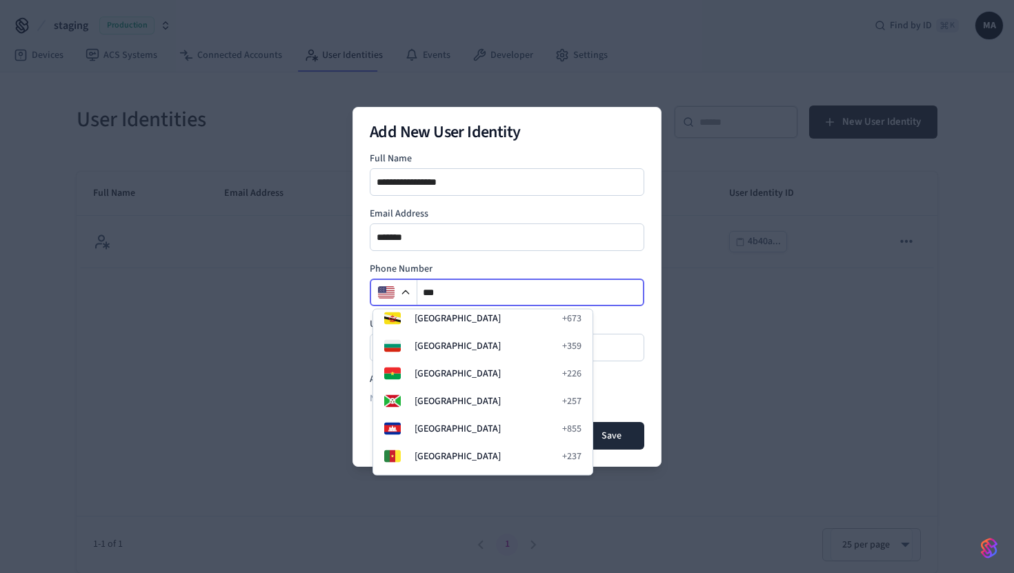
click at [462, 291] on input "**" at bounding box center [530, 292] width 227 height 17
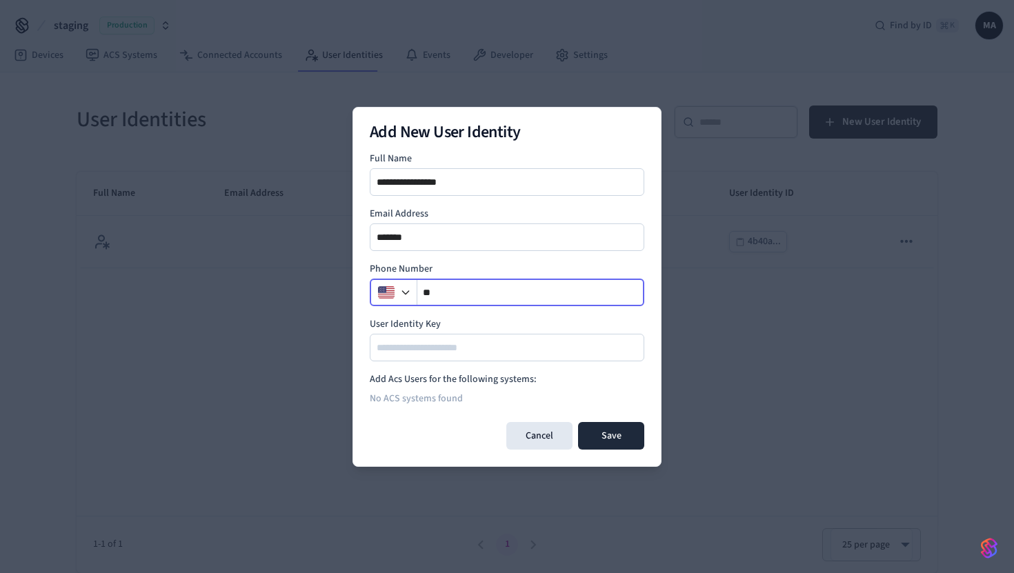
type input "*"
type input "**********"
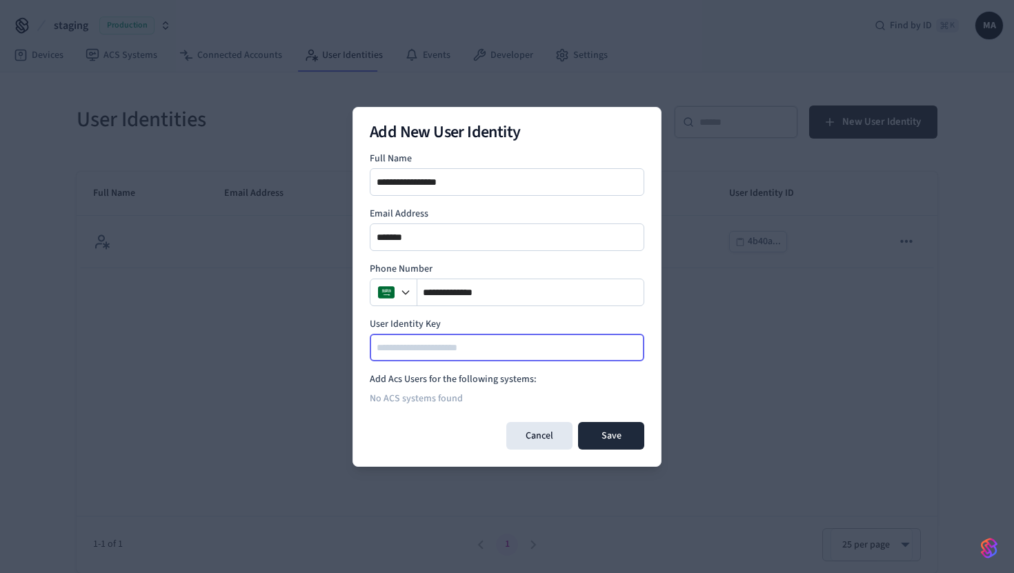
click at [548, 352] on input at bounding box center [507, 347] width 273 height 17
type input "*"
type input "***"
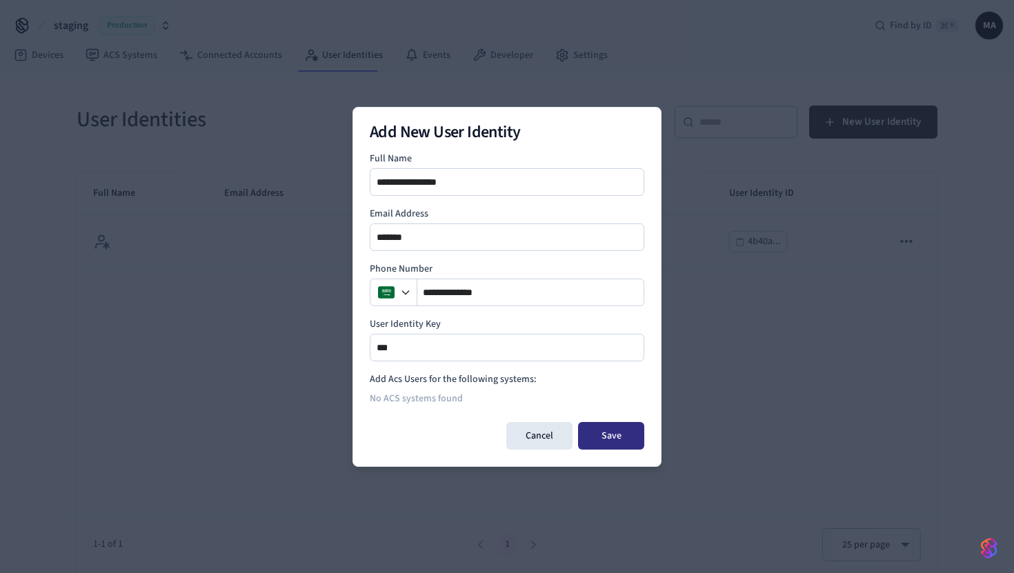
click at [617, 438] on button "Save" at bounding box center [611, 436] width 66 height 28
